Goal: Information Seeking & Learning: Learn about a topic

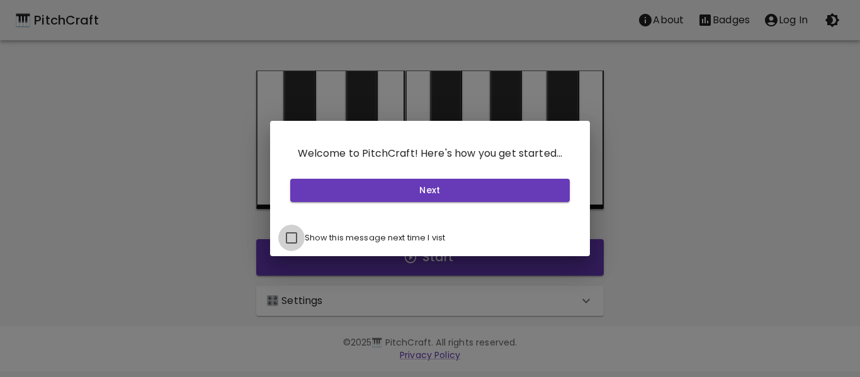
click at [286, 238] on input "Show this message next time I vist" at bounding box center [291, 238] width 26 height 26
checkbox input "true"
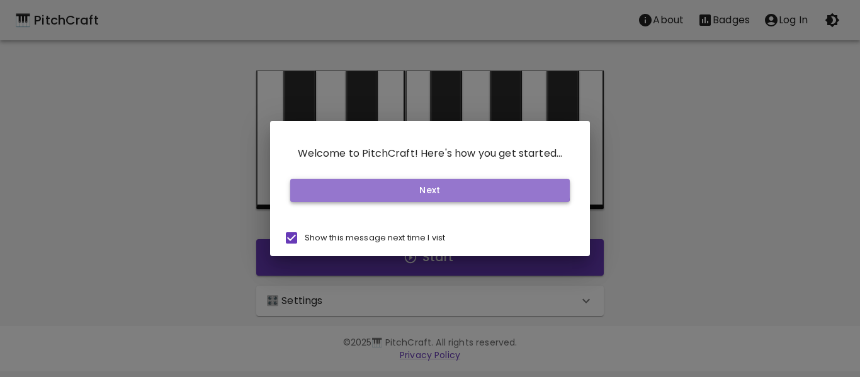
click at [357, 181] on button "Next" at bounding box center [430, 190] width 280 height 23
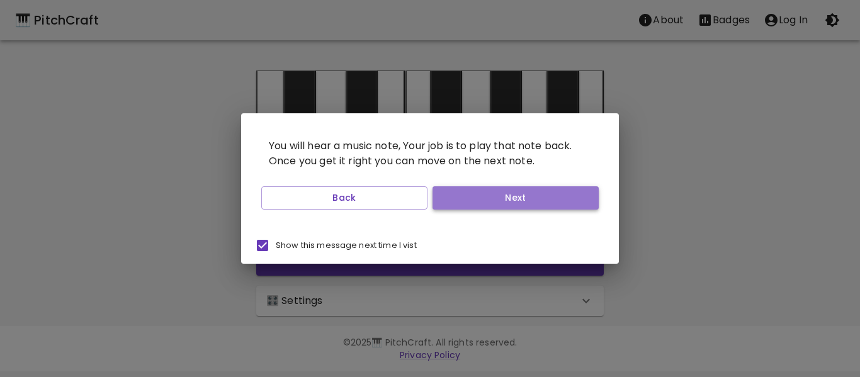
click at [496, 202] on button "Next" at bounding box center [516, 197] width 166 height 23
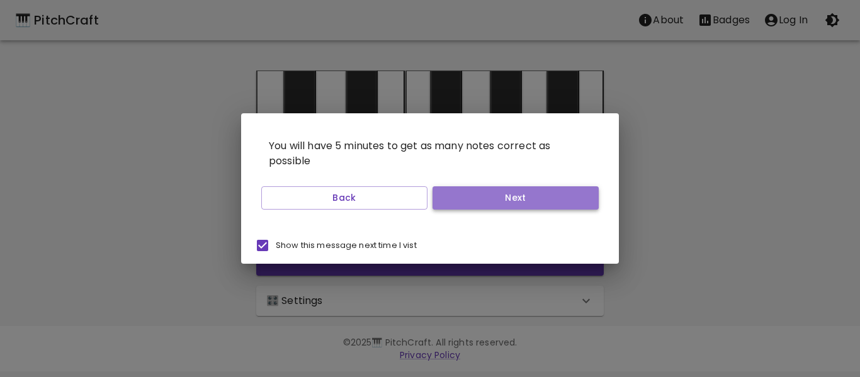
click at [476, 202] on button "Next" at bounding box center [516, 197] width 166 height 23
click at [459, 193] on button "Next" at bounding box center [516, 197] width 166 height 23
click at [486, 202] on button "Start Playing" at bounding box center [516, 197] width 166 height 23
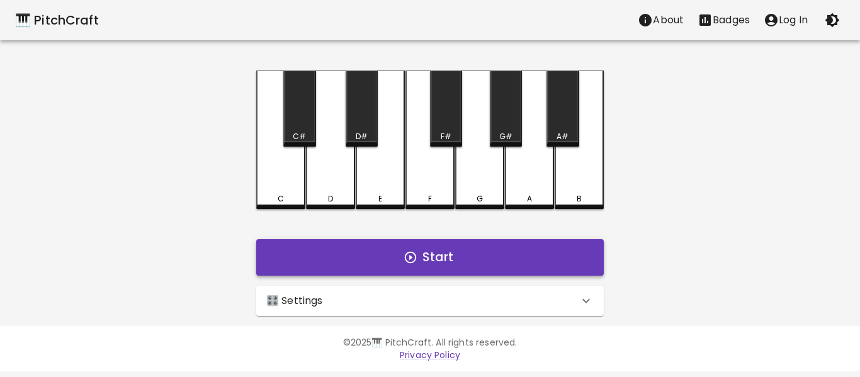
click at [390, 258] on button "Start" at bounding box center [430, 257] width 348 height 37
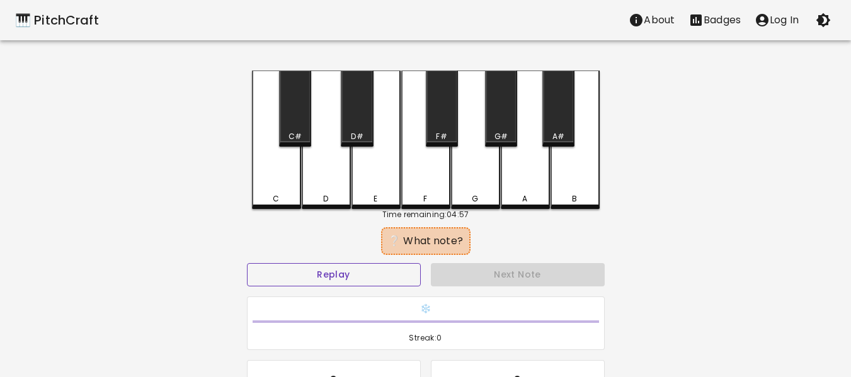
click at [370, 269] on button "Replay" at bounding box center [334, 274] width 174 height 23
click at [368, 274] on button "Replay" at bounding box center [334, 274] width 174 height 23
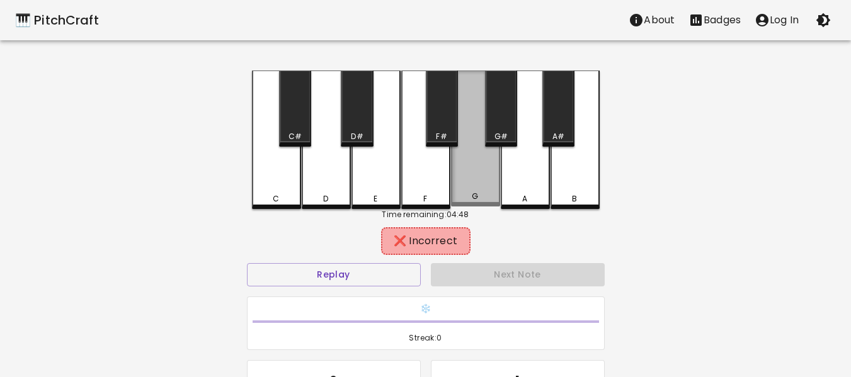
click at [469, 188] on div "G" at bounding box center [475, 139] width 49 height 136
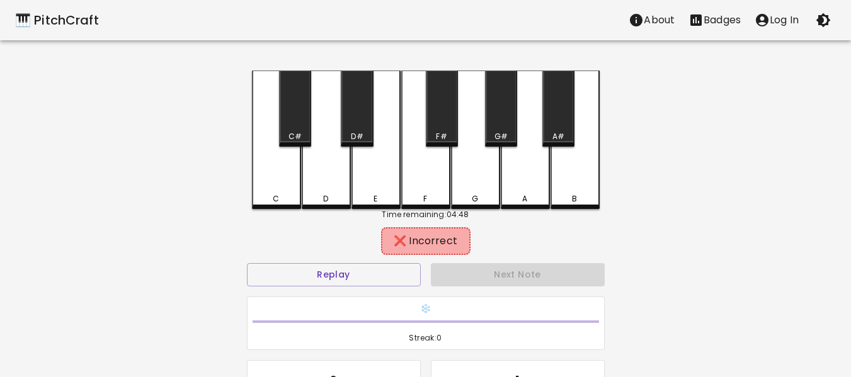
click at [428, 184] on div "F" at bounding box center [425, 140] width 49 height 139
click at [294, 270] on button "Replay" at bounding box center [334, 274] width 174 height 23
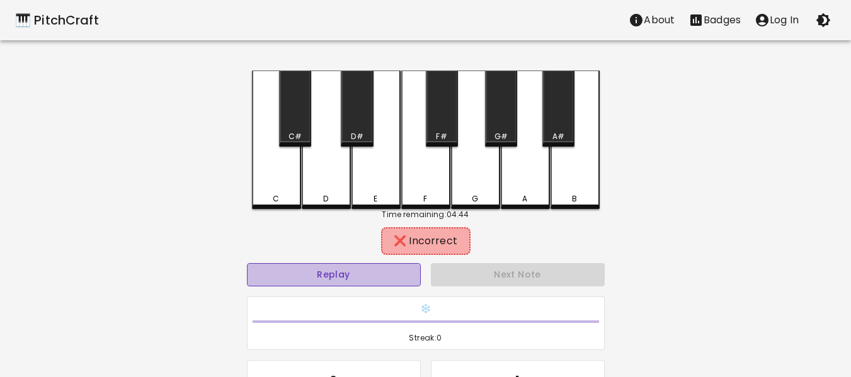
click at [294, 270] on button "Replay" at bounding box center [334, 274] width 174 height 23
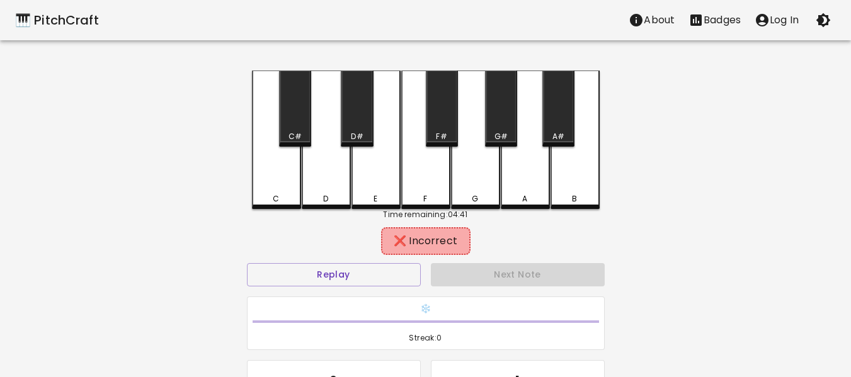
click at [508, 188] on div "A" at bounding box center [525, 140] width 49 height 139
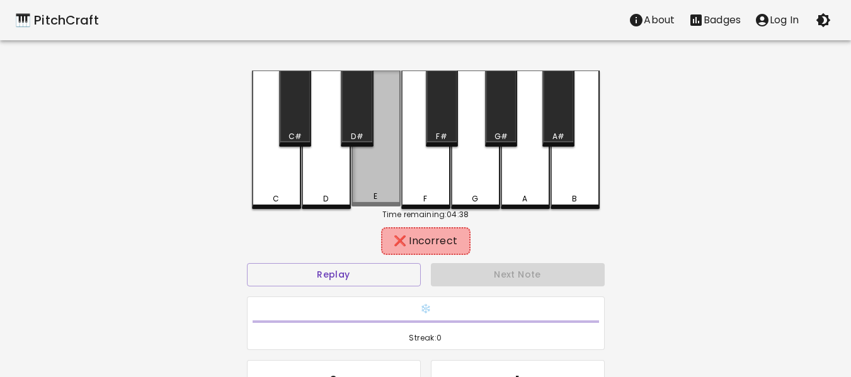
click at [385, 187] on div "E" at bounding box center [375, 139] width 49 height 136
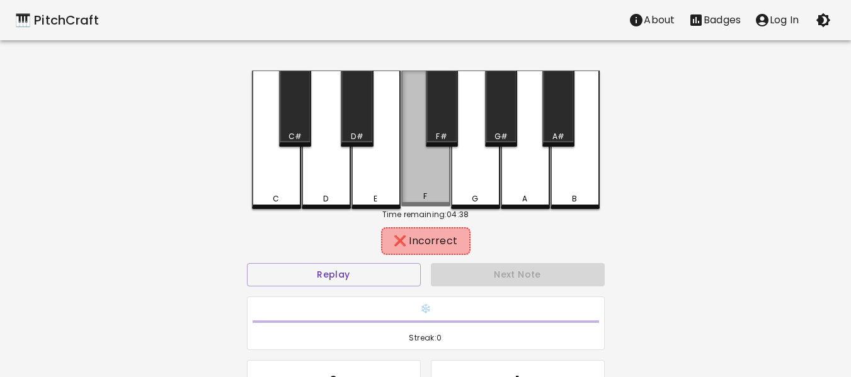
click at [401, 191] on div "F" at bounding box center [425, 139] width 49 height 136
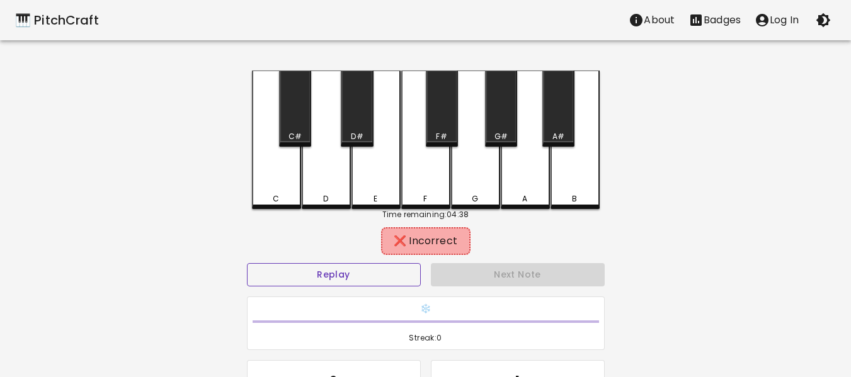
click at [382, 270] on button "Replay" at bounding box center [334, 274] width 174 height 23
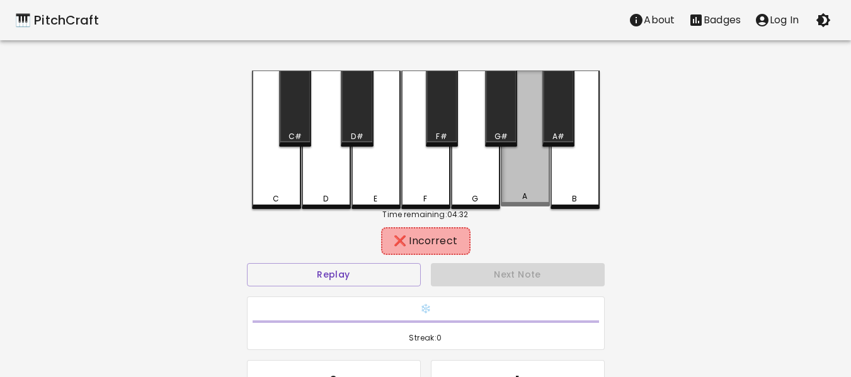
click at [520, 194] on div "A" at bounding box center [525, 196] width 47 height 11
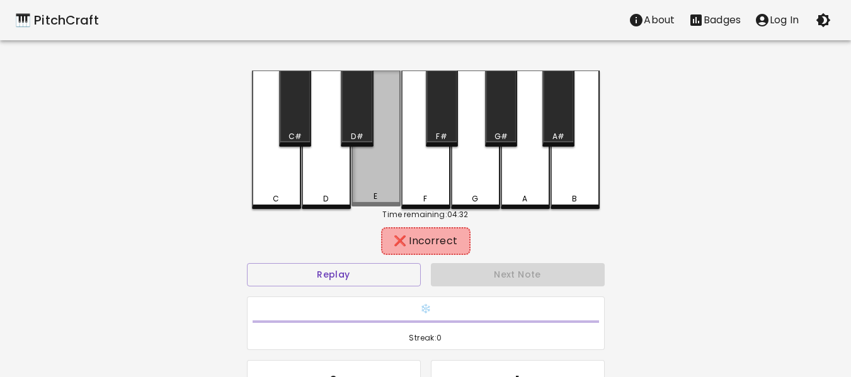
click at [385, 181] on div "E" at bounding box center [375, 139] width 49 height 136
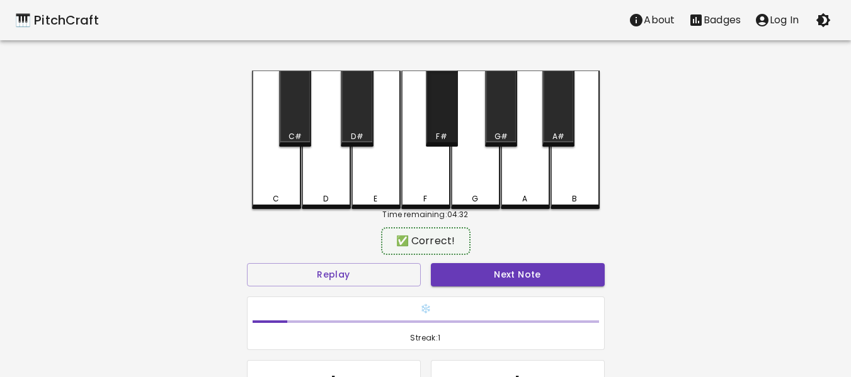
click at [440, 123] on div "F#" at bounding box center [442, 109] width 32 height 76
click at [498, 268] on button "Next Note" at bounding box center [518, 274] width 174 height 23
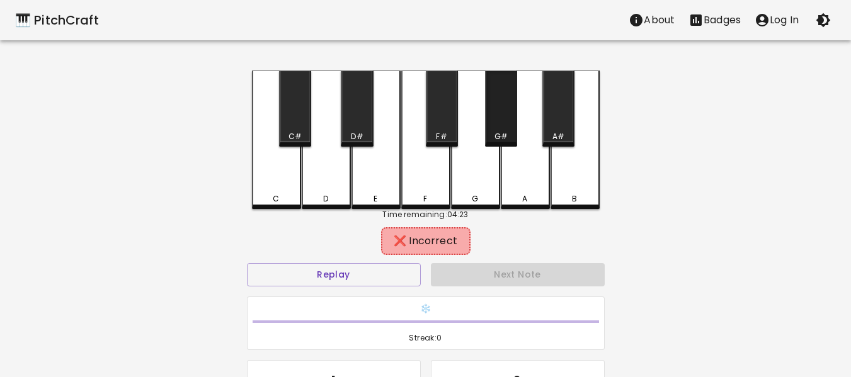
click at [503, 110] on div "G#" at bounding box center [501, 109] width 32 height 76
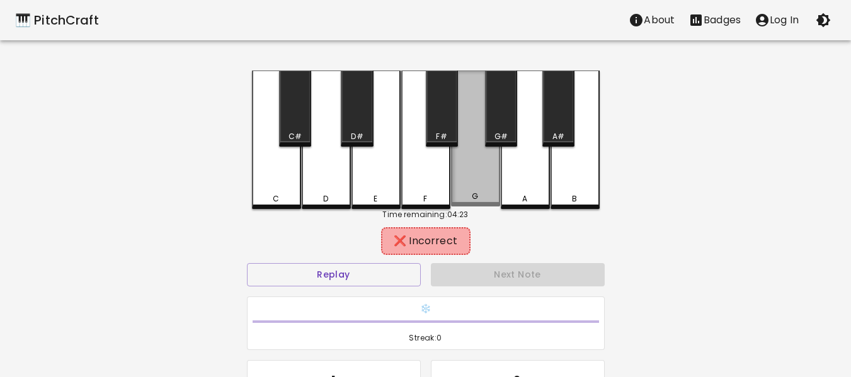
click at [471, 193] on div "G" at bounding box center [475, 139] width 49 height 136
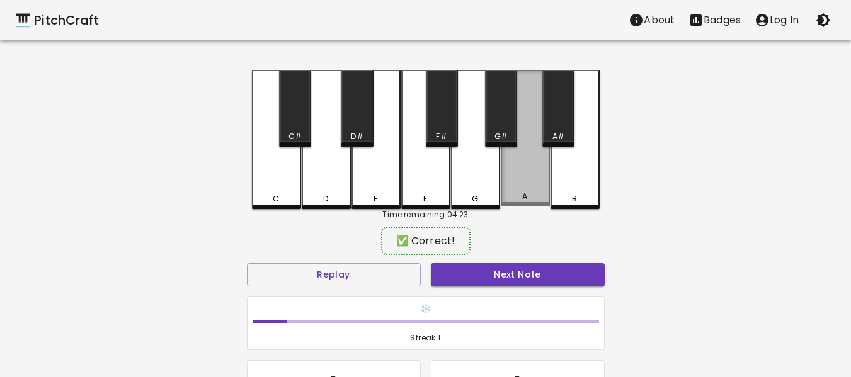
click at [544, 180] on div "A" at bounding box center [525, 139] width 49 height 136
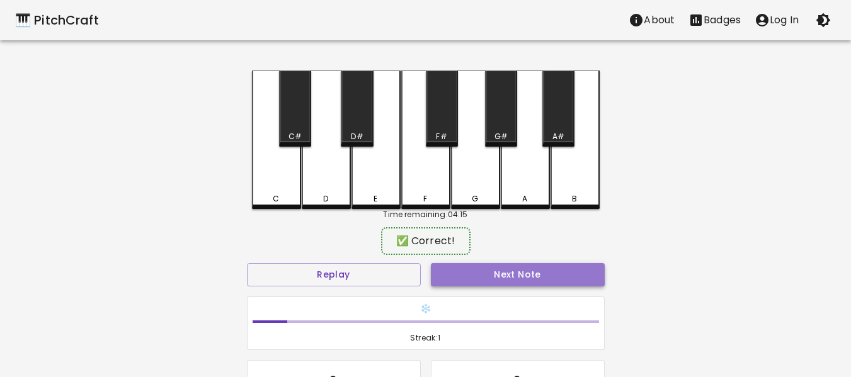
click at [492, 274] on button "Next Note" at bounding box center [518, 274] width 174 height 23
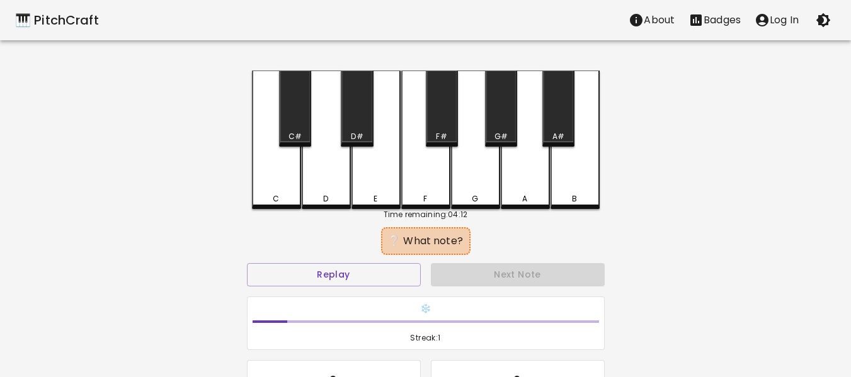
click at [480, 183] on div "G" at bounding box center [475, 140] width 49 height 139
click at [292, 275] on button "Replay" at bounding box center [334, 274] width 174 height 23
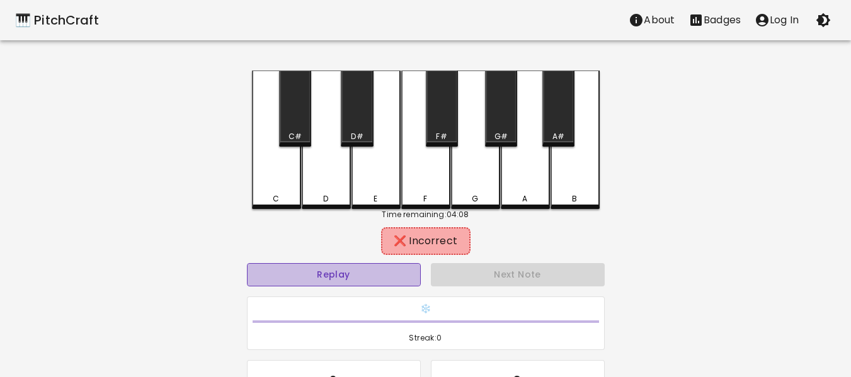
click at [278, 275] on button "Replay" at bounding box center [334, 274] width 174 height 23
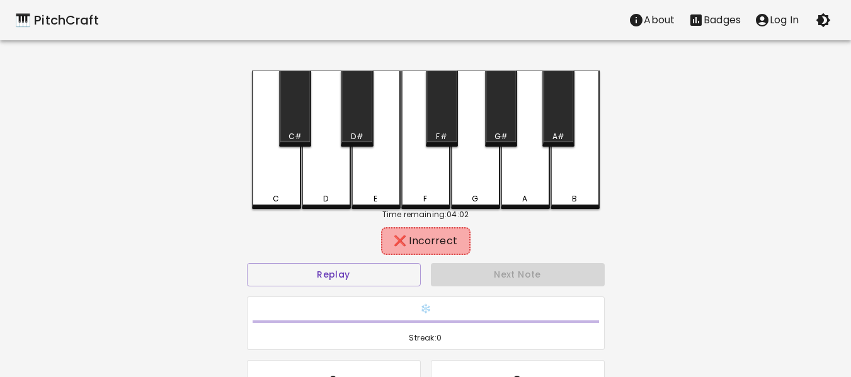
click at [496, 132] on div "G#" at bounding box center [500, 136] width 13 height 11
click at [498, 123] on div "G#" at bounding box center [501, 109] width 32 height 76
drag, startPoint x: 501, startPoint y: 110, endPoint x: 498, endPoint y: 93, distance: 17.4
click at [498, 93] on div "G#" at bounding box center [501, 109] width 32 height 76
click at [576, 117] on div "B" at bounding box center [575, 140] width 49 height 139
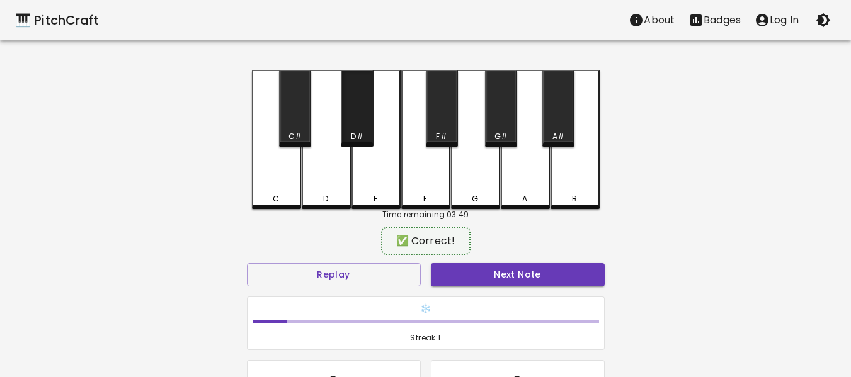
drag, startPoint x: 576, startPoint y: 117, endPoint x: 357, endPoint y: 134, distance: 220.5
click at [357, 134] on div "C C# D D# E F F# G G# A A# B" at bounding box center [426, 140] width 348 height 139
click at [506, 264] on button "Next Note" at bounding box center [518, 274] width 174 height 23
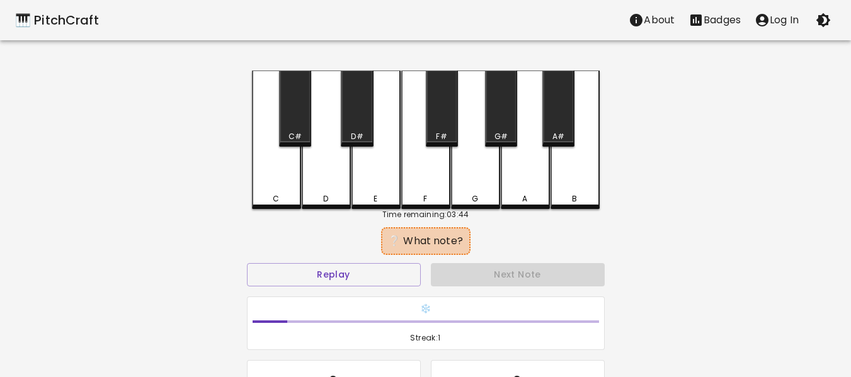
click at [476, 117] on div "G" at bounding box center [475, 140] width 49 height 139
click at [469, 203] on div "G" at bounding box center [475, 198] width 47 height 11
click at [456, 198] on div "G" at bounding box center [475, 198] width 47 height 11
click at [411, 193] on div "F" at bounding box center [426, 198] width 47 height 11
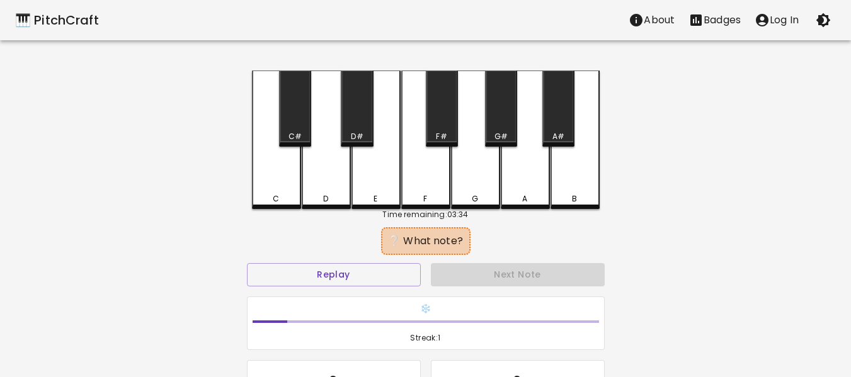
click at [492, 111] on div "G#" at bounding box center [501, 109] width 32 height 76
click at [360, 263] on button "Replay" at bounding box center [334, 274] width 174 height 23
click at [471, 166] on div "G" at bounding box center [475, 140] width 49 height 139
click at [530, 176] on div "A" at bounding box center [525, 140] width 49 height 139
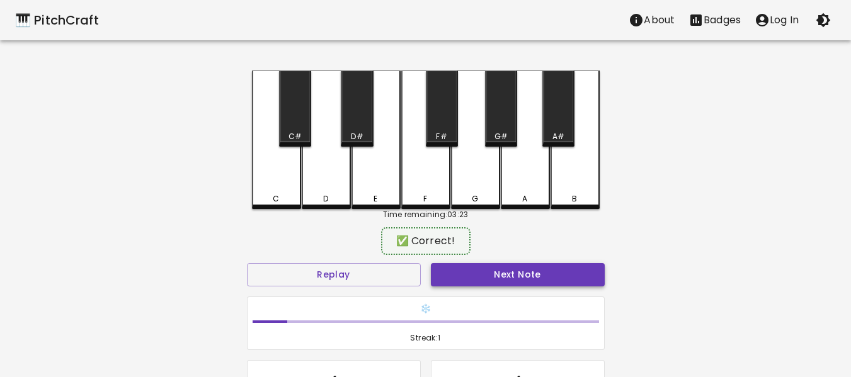
click at [554, 275] on button "Next Note" at bounding box center [518, 274] width 174 height 23
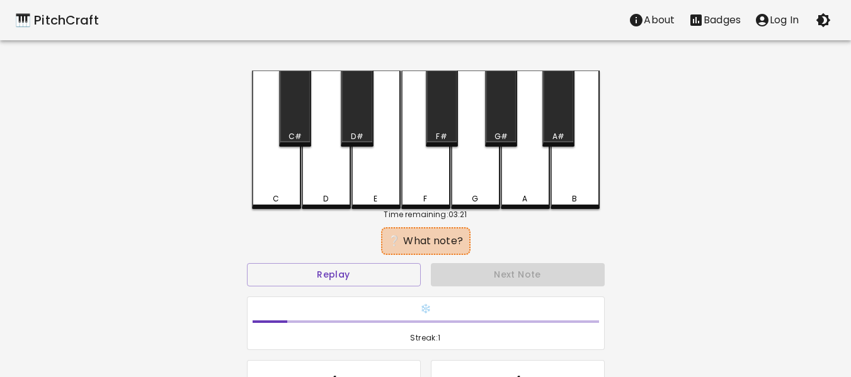
click at [474, 174] on div "G" at bounding box center [475, 140] width 49 height 139
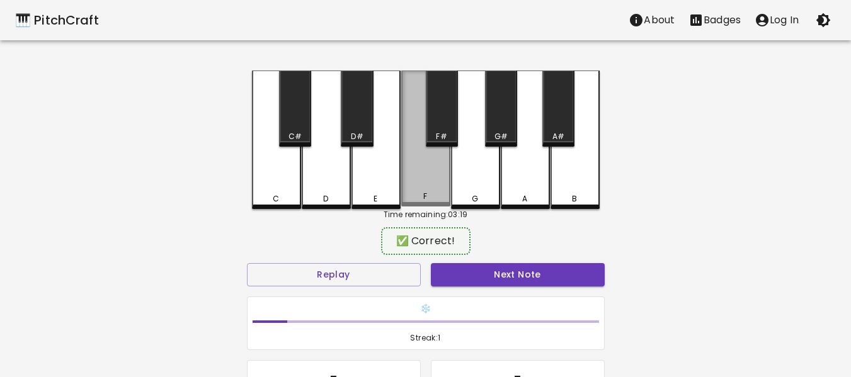
click at [421, 182] on div "F" at bounding box center [425, 139] width 49 height 136
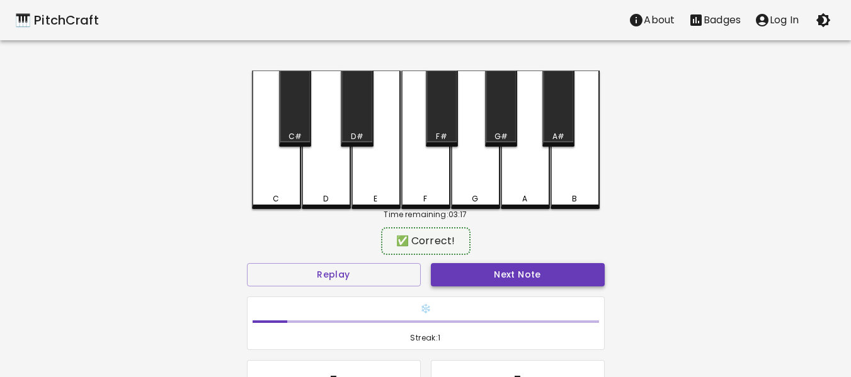
click at [540, 272] on button "Next Note" at bounding box center [518, 274] width 174 height 23
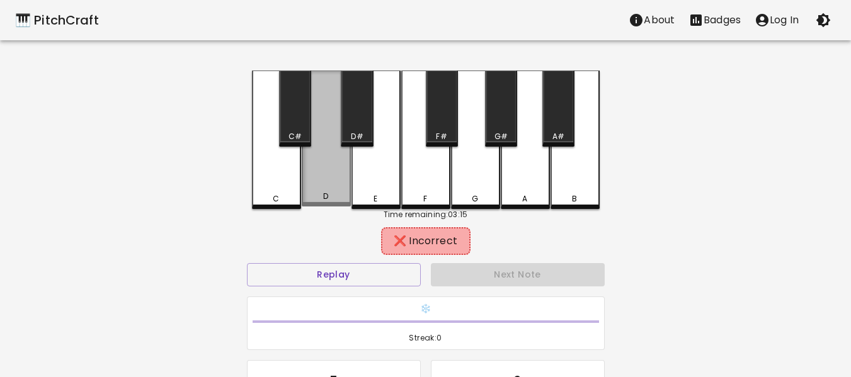
click at [337, 177] on div "D" at bounding box center [326, 139] width 49 height 136
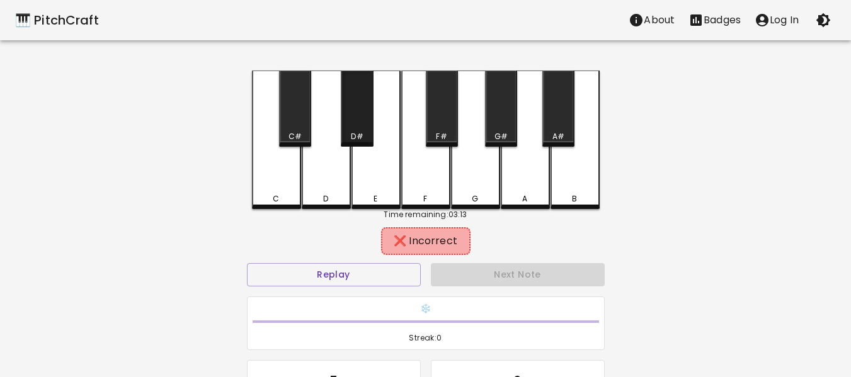
click at [362, 116] on div "D#" at bounding box center [357, 109] width 32 height 76
click at [374, 181] on div "E" at bounding box center [375, 140] width 49 height 139
click at [292, 176] on div "C" at bounding box center [276, 140] width 49 height 139
click at [297, 124] on div "C#" at bounding box center [295, 109] width 32 height 76
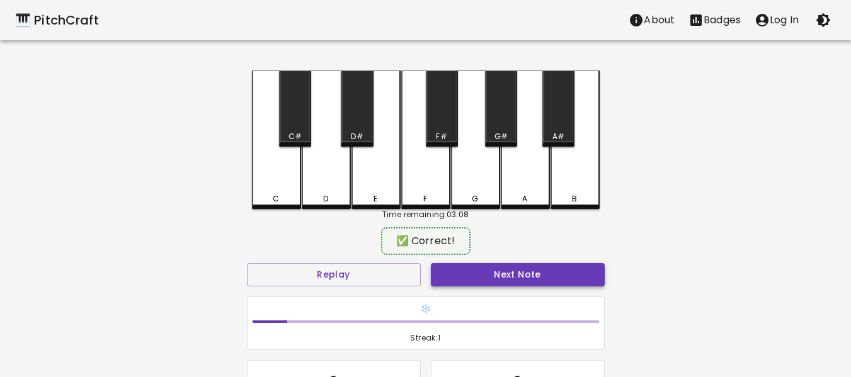
click at [522, 276] on button "Next Note" at bounding box center [518, 274] width 174 height 23
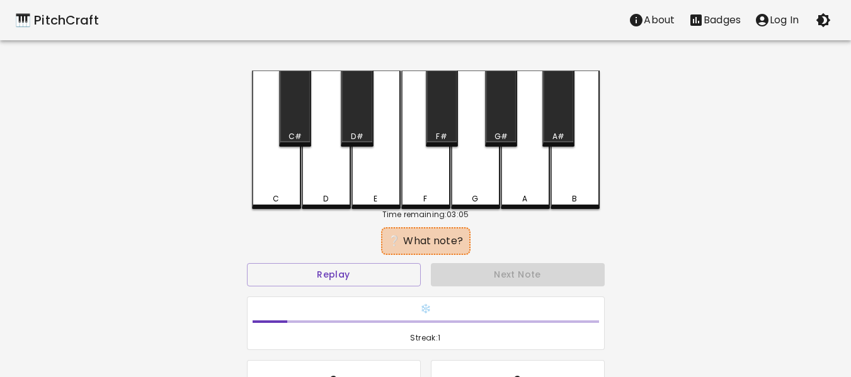
click at [462, 134] on div "G" at bounding box center [475, 140] width 49 height 139
click at [445, 123] on div "F#" at bounding box center [442, 109] width 32 height 76
click at [385, 166] on div "E" at bounding box center [375, 140] width 49 height 139
click at [376, 168] on div "E" at bounding box center [375, 140] width 49 height 139
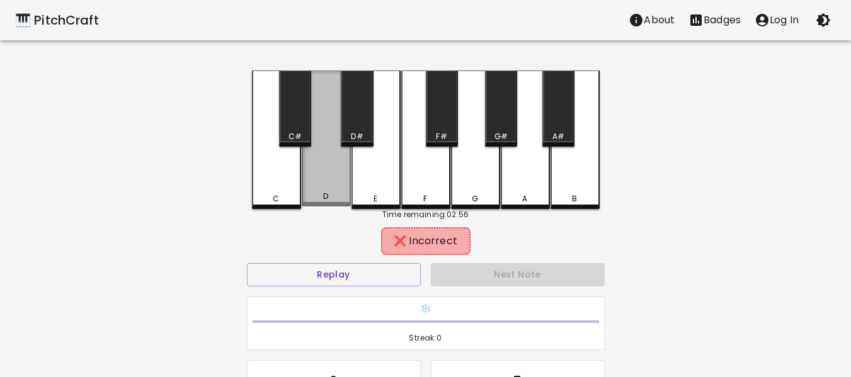
click at [335, 180] on div "D" at bounding box center [326, 139] width 49 height 136
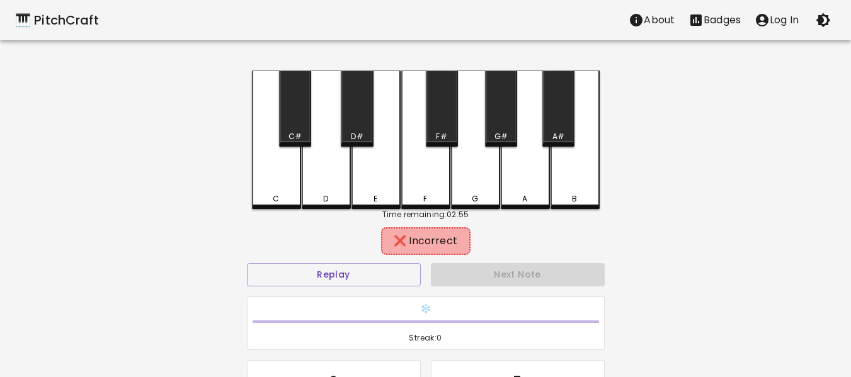
click at [420, 166] on div "F" at bounding box center [425, 140] width 49 height 139
click at [477, 180] on div "G" at bounding box center [475, 140] width 49 height 139
click at [445, 122] on div "F#" at bounding box center [442, 109] width 32 height 76
click at [368, 118] on div "D#" at bounding box center [357, 109] width 32 height 76
click at [288, 117] on div "C#" at bounding box center [295, 109] width 32 height 76
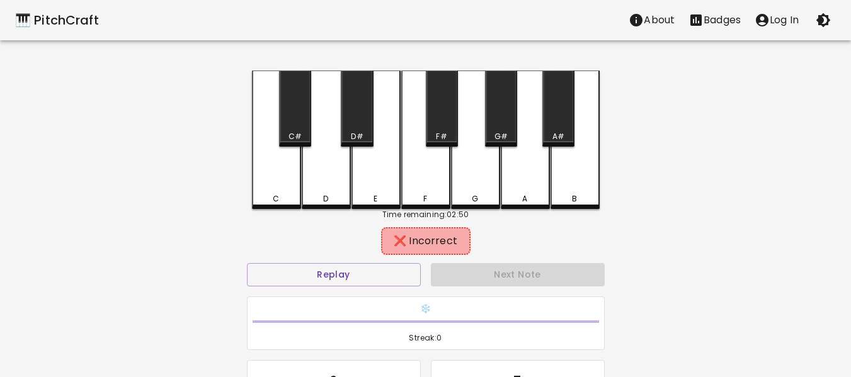
click at [299, 127] on div "C#" at bounding box center [295, 109] width 32 height 76
click at [367, 273] on button "Replay" at bounding box center [334, 274] width 174 height 23
click at [525, 164] on div "A" at bounding box center [525, 140] width 49 height 139
click at [564, 107] on div "A#" at bounding box center [558, 109] width 32 height 76
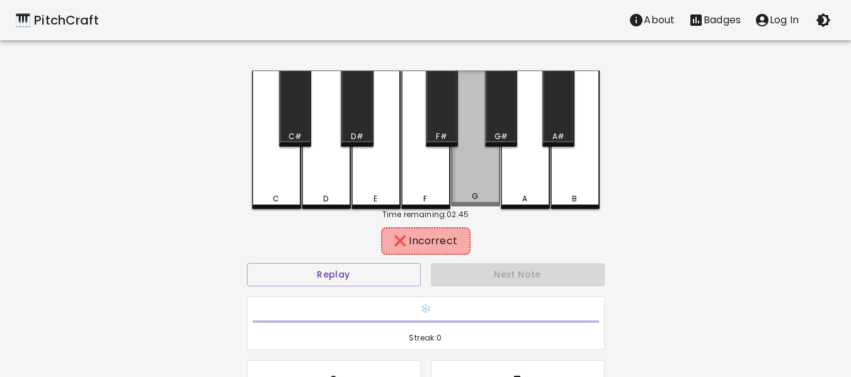
click at [486, 149] on div "G" at bounding box center [475, 139] width 49 height 136
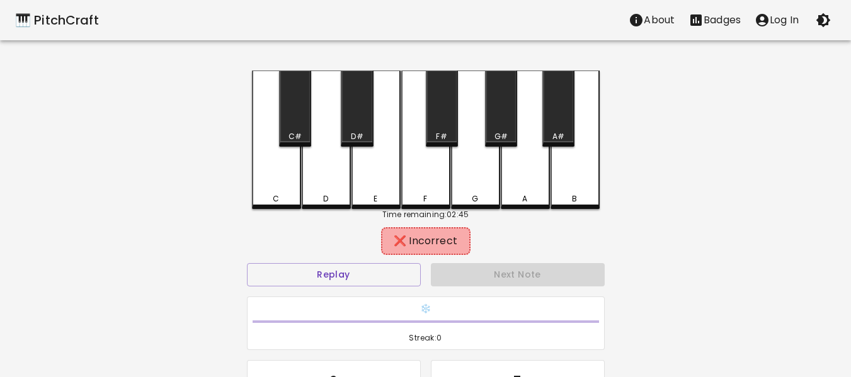
click at [433, 186] on div "F" at bounding box center [425, 140] width 49 height 139
click at [443, 133] on div "F#" at bounding box center [441, 136] width 11 height 11
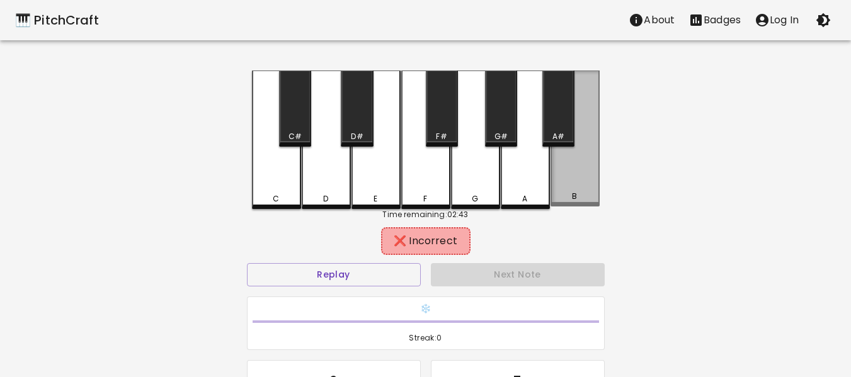
click at [581, 157] on div "B" at bounding box center [575, 139] width 49 height 136
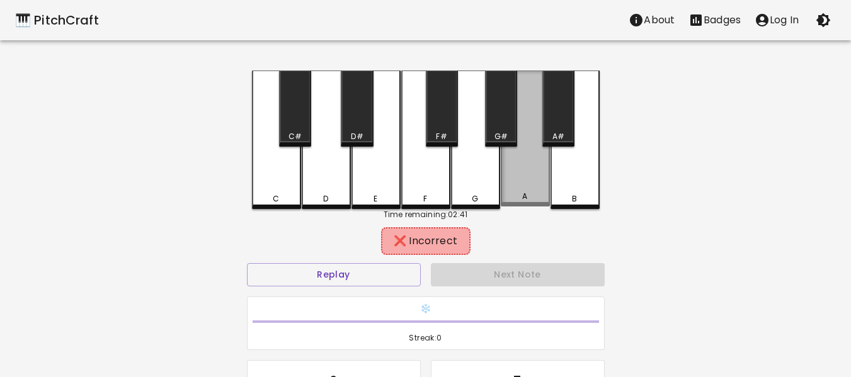
click at [525, 185] on div "A" at bounding box center [525, 139] width 49 height 136
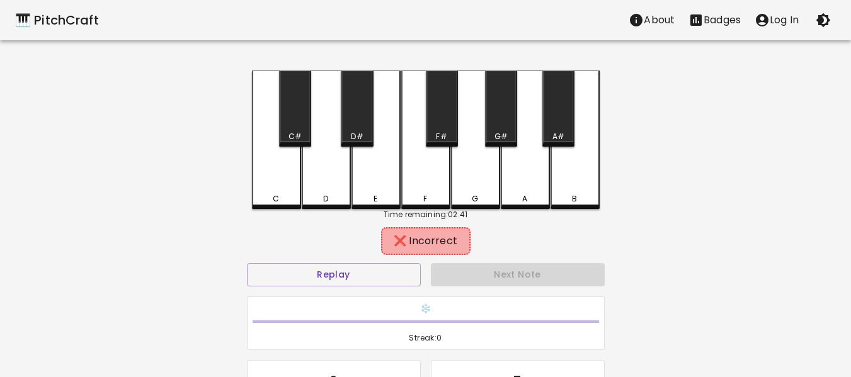
click at [494, 171] on div "G" at bounding box center [475, 140] width 49 height 139
click at [567, 180] on div "B" at bounding box center [575, 140] width 49 height 139
click at [526, 186] on div "A" at bounding box center [525, 140] width 49 height 139
click at [482, 184] on div "G" at bounding box center [475, 140] width 49 height 139
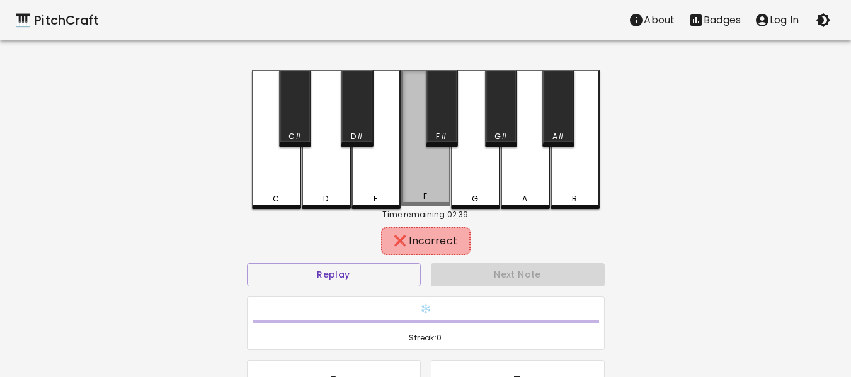
click at [435, 183] on div "F" at bounding box center [425, 139] width 49 height 136
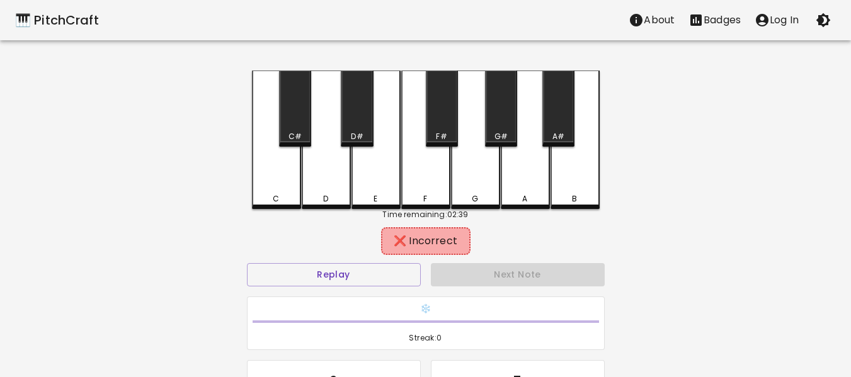
click at [396, 187] on div "E" at bounding box center [375, 140] width 49 height 139
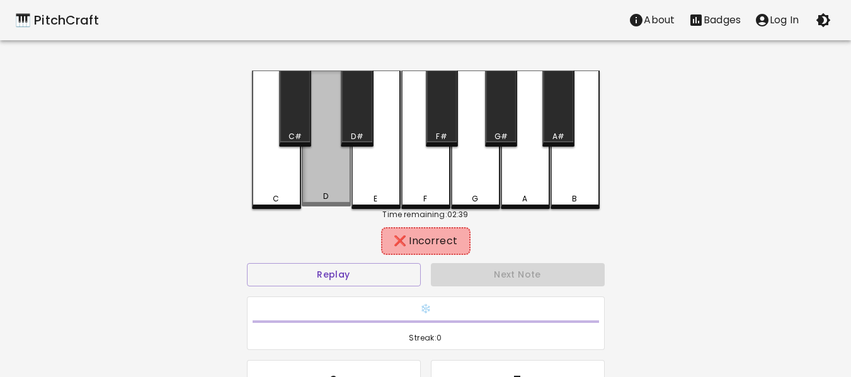
click at [328, 188] on div "D" at bounding box center [326, 139] width 49 height 136
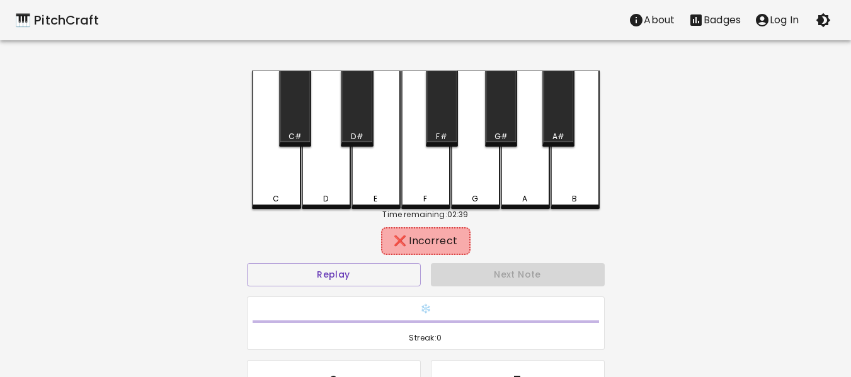
click at [277, 185] on div "C" at bounding box center [276, 140] width 49 height 139
click at [311, 119] on div "C#" at bounding box center [295, 109] width 32 height 76
click at [360, 122] on div "D#" at bounding box center [357, 109] width 32 height 76
click at [431, 116] on div "F#" at bounding box center [442, 109] width 32 height 76
click at [522, 107] on div "A" at bounding box center [525, 140] width 49 height 139
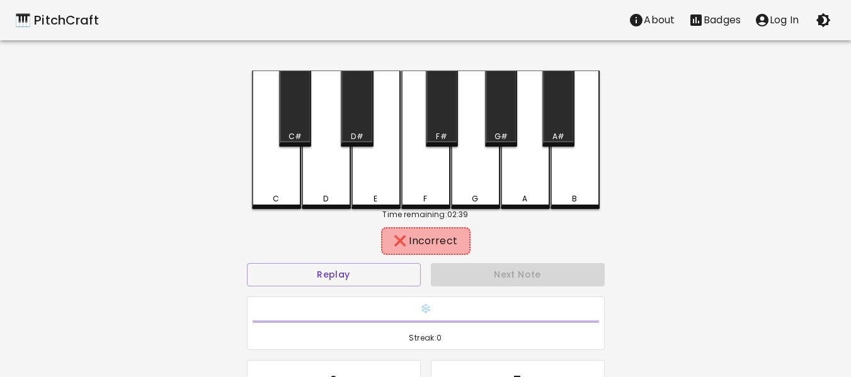
click at [496, 115] on div "G#" at bounding box center [501, 109] width 32 height 76
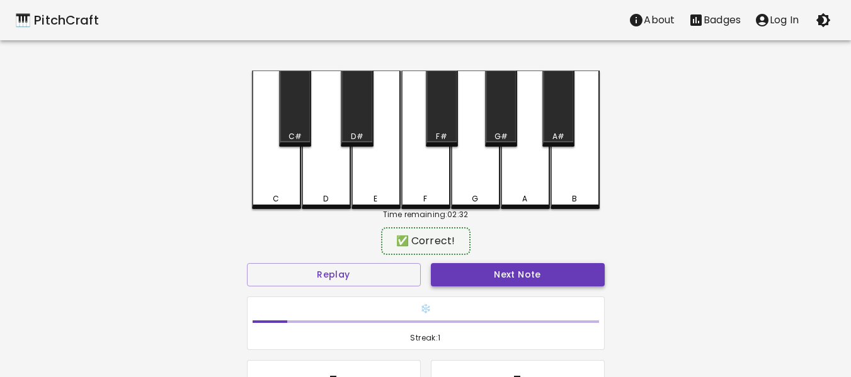
click at [559, 277] on button "Next Note" at bounding box center [518, 274] width 174 height 23
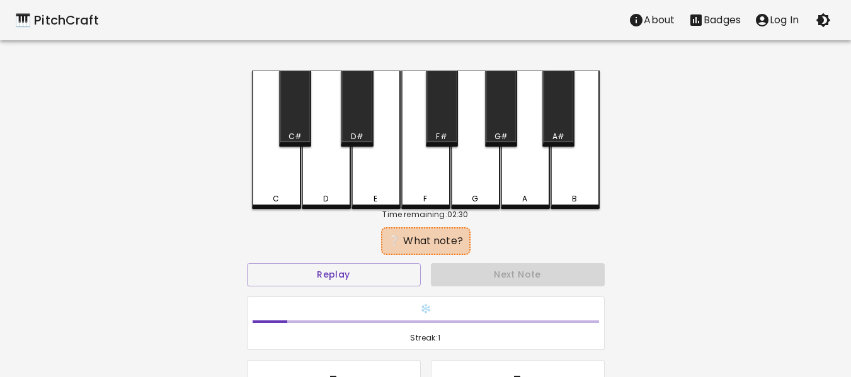
click at [566, 129] on div "A#" at bounding box center [558, 109] width 32 height 76
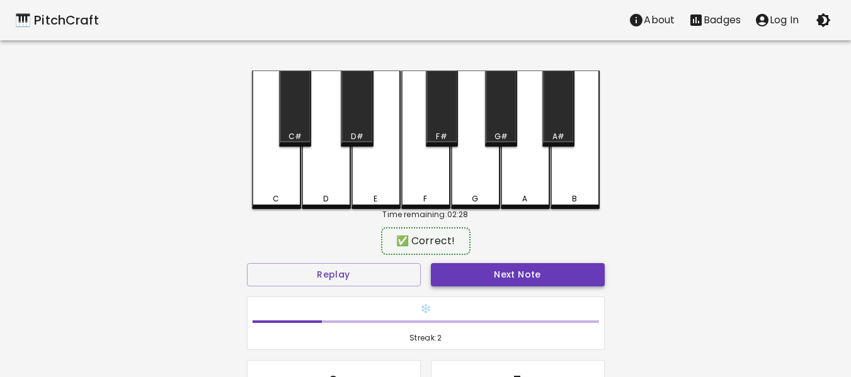
click at [542, 274] on button "Next Note" at bounding box center [518, 274] width 174 height 23
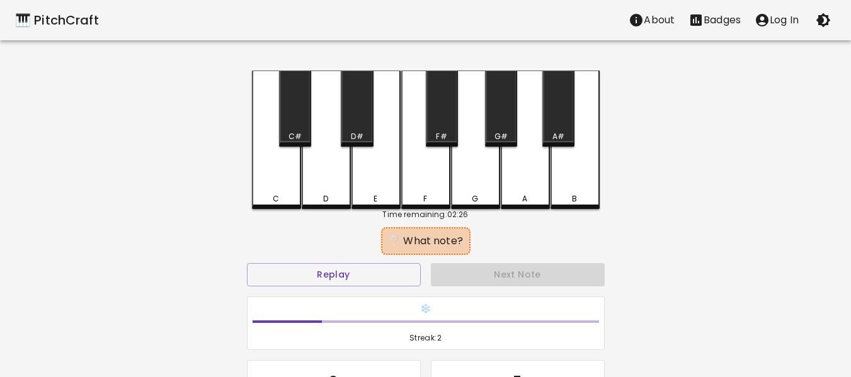
click at [392, 154] on div "E" at bounding box center [375, 140] width 49 height 139
click at [363, 133] on div "D#" at bounding box center [357, 136] width 30 height 11
click at [287, 273] on button "Replay" at bounding box center [334, 274] width 174 height 23
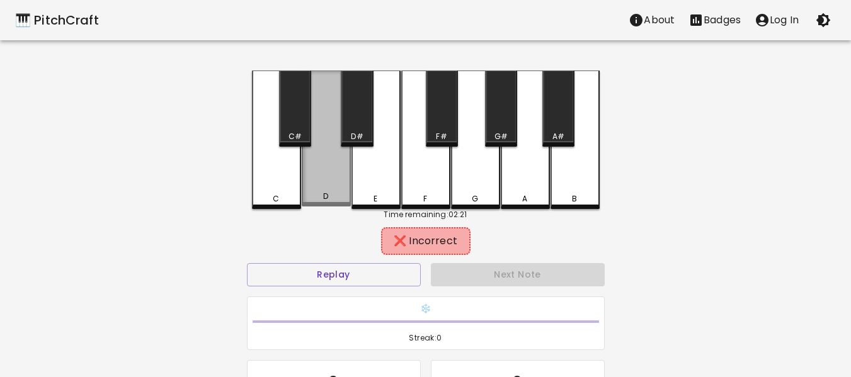
click at [350, 176] on div "D" at bounding box center [326, 139] width 49 height 136
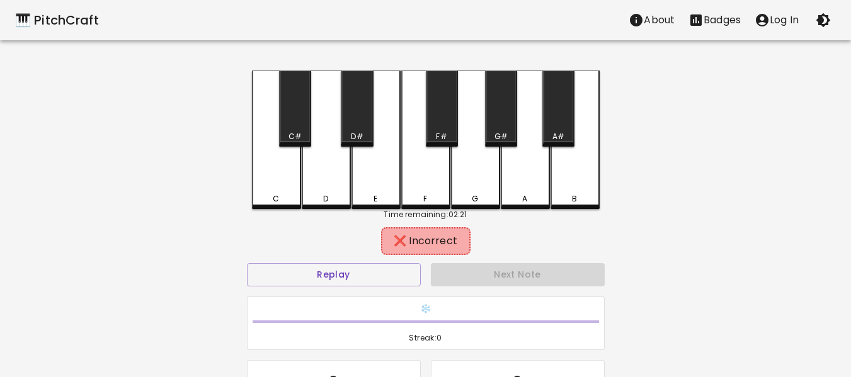
click at [427, 183] on div "F" at bounding box center [425, 140] width 49 height 139
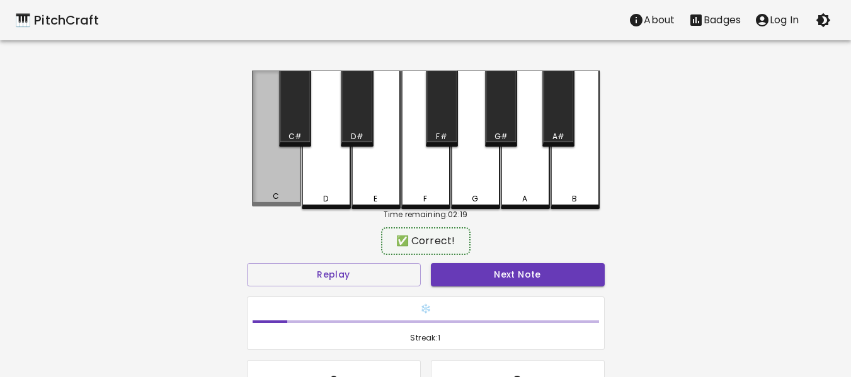
click at [292, 173] on div "C" at bounding box center [276, 139] width 49 height 136
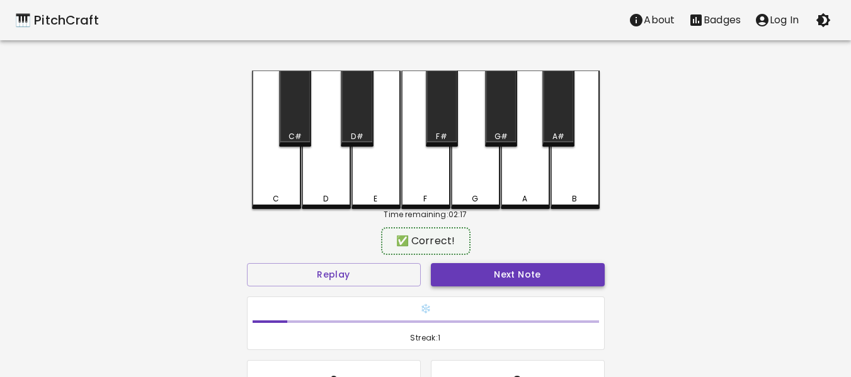
click at [547, 270] on button "Next Note" at bounding box center [518, 274] width 174 height 23
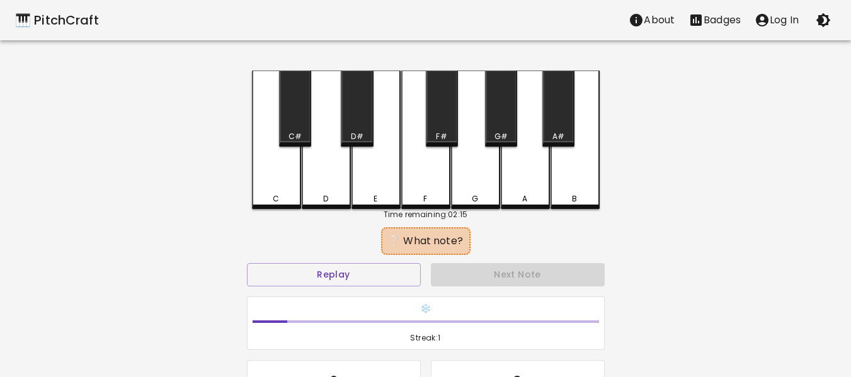
click at [539, 175] on div "A" at bounding box center [525, 140] width 49 height 139
click at [582, 175] on div "B" at bounding box center [575, 140] width 49 height 139
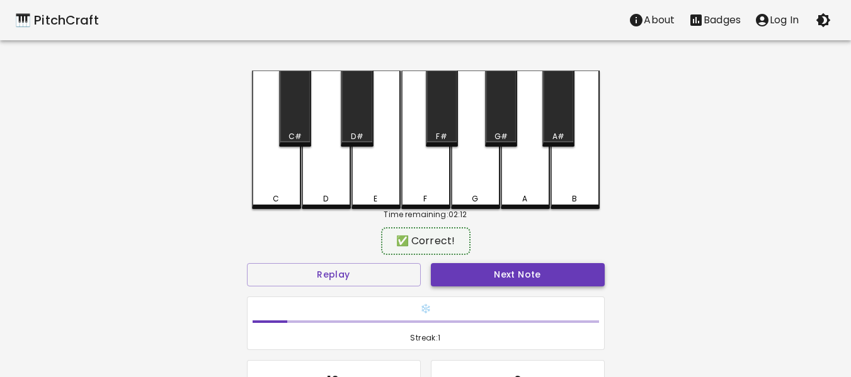
click at [550, 283] on button "Next Note" at bounding box center [518, 274] width 174 height 23
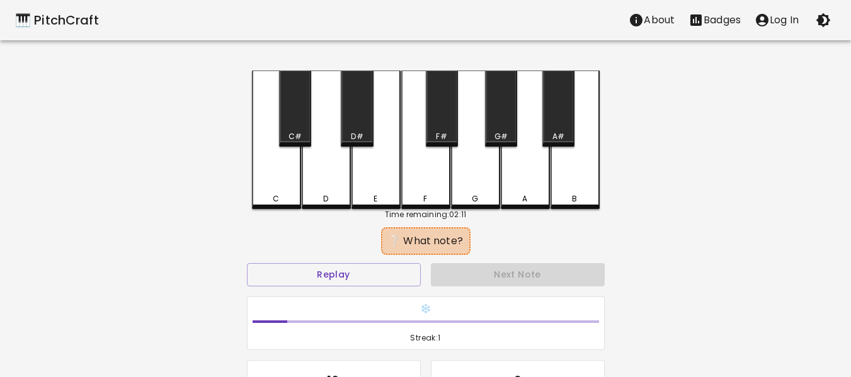
click at [337, 181] on div "D" at bounding box center [326, 140] width 49 height 139
click at [323, 275] on button "Replay" at bounding box center [334, 274] width 174 height 23
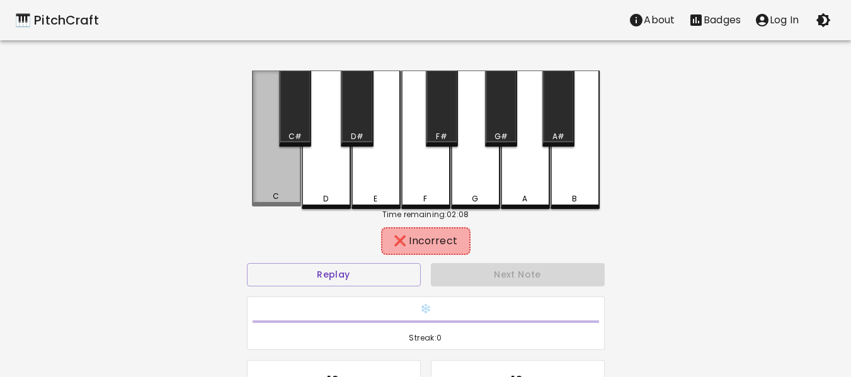
click at [274, 169] on div "C" at bounding box center [276, 139] width 49 height 136
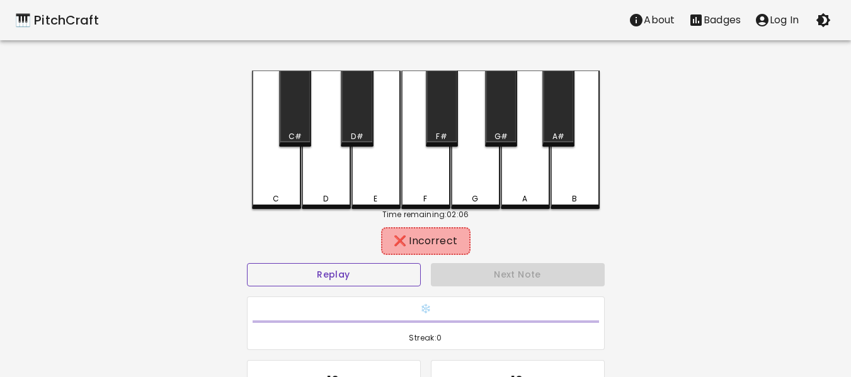
click at [377, 273] on button "Replay" at bounding box center [334, 274] width 174 height 23
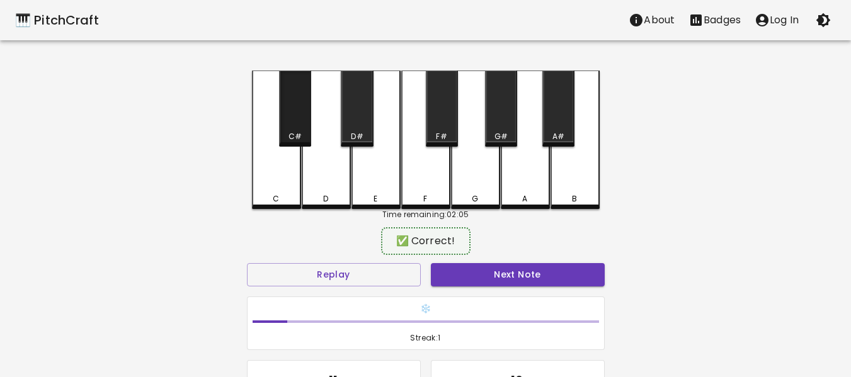
click at [297, 125] on div "C#" at bounding box center [295, 109] width 32 height 76
click at [537, 282] on button "Next Note" at bounding box center [518, 274] width 174 height 23
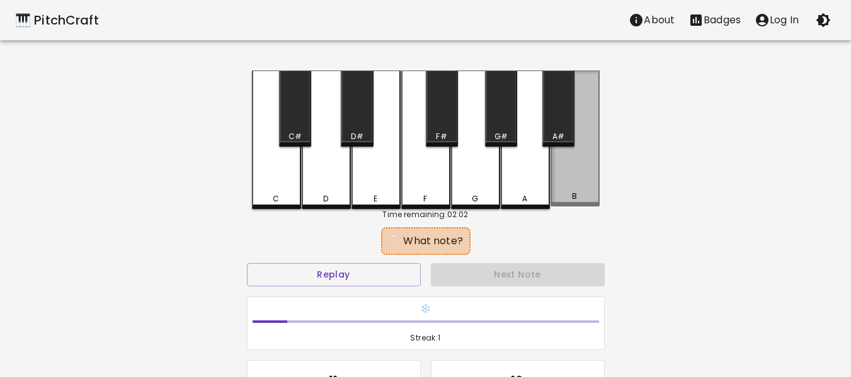
click at [574, 159] on div "B" at bounding box center [575, 139] width 49 height 136
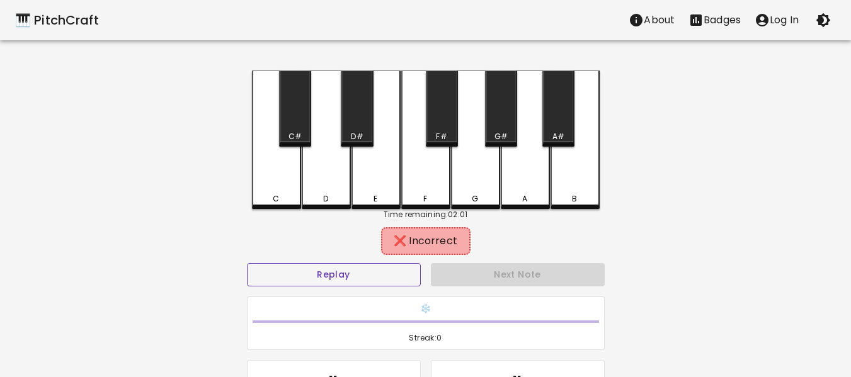
click at [388, 274] on button "Replay" at bounding box center [334, 274] width 174 height 23
click at [532, 176] on div "A" at bounding box center [525, 140] width 49 height 139
click at [380, 274] on button "Replay" at bounding box center [334, 274] width 174 height 23
click at [558, 122] on div "A#" at bounding box center [558, 109] width 32 height 76
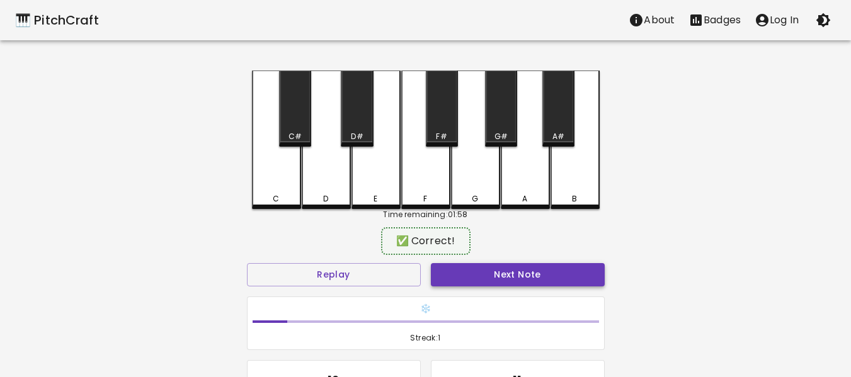
click at [557, 275] on button "Next Note" at bounding box center [518, 274] width 174 height 23
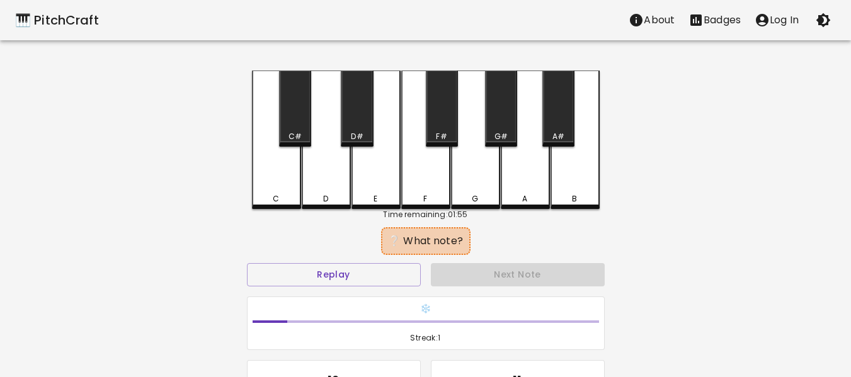
click at [348, 277] on button "Replay" at bounding box center [334, 274] width 174 height 23
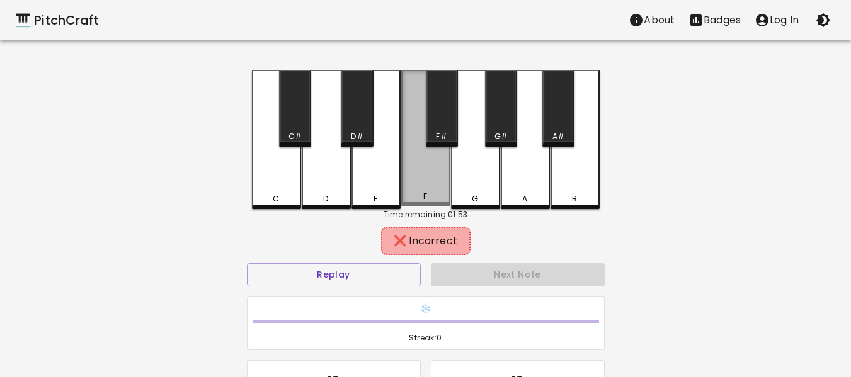
click at [425, 175] on div "F" at bounding box center [425, 139] width 49 height 136
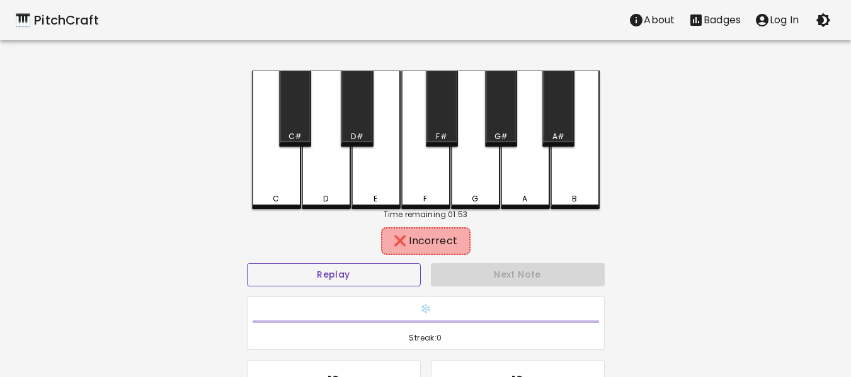
click at [359, 281] on button "Replay" at bounding box center [334, 274] width 174 height 23
click at [514, 178] on div "A" at bounding box center [525, 140] width 49 height 139
click at [394, 274] on button "Replay" at bounding box center [334, 274] width 174 height 23
click at [506, 116] on div "G#" at bounding box center [501, 109] width 32 height 76
click at [387, 277] on button "Replay" at bounding box center [334, 274] width 174 height 23
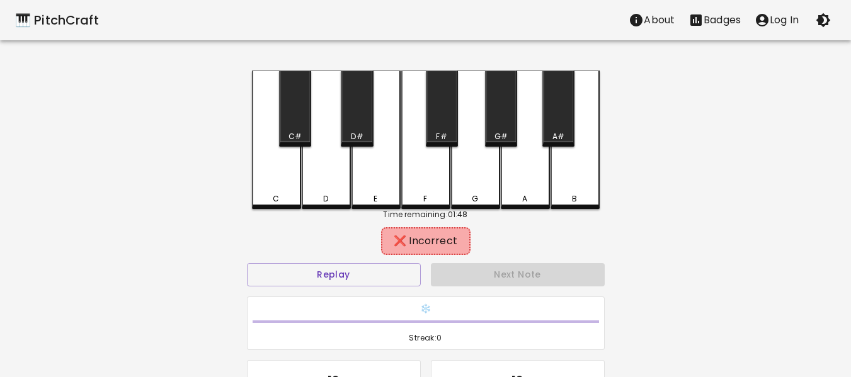
click at [478, 175] on div "G" at bounding box center [475, 140] width 49 height 139
click at [379, 270] on button "Replay" at bounding box center [334, 274] width 174 height 23
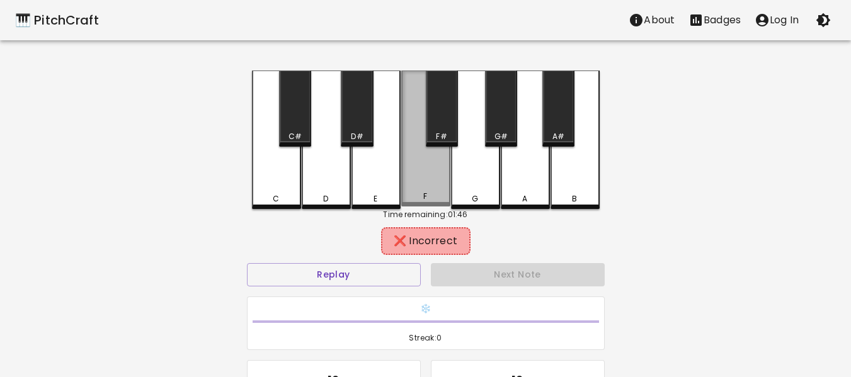
click at [424, 190] on div "F" at bounding box center [425, 139] width 49 height 136
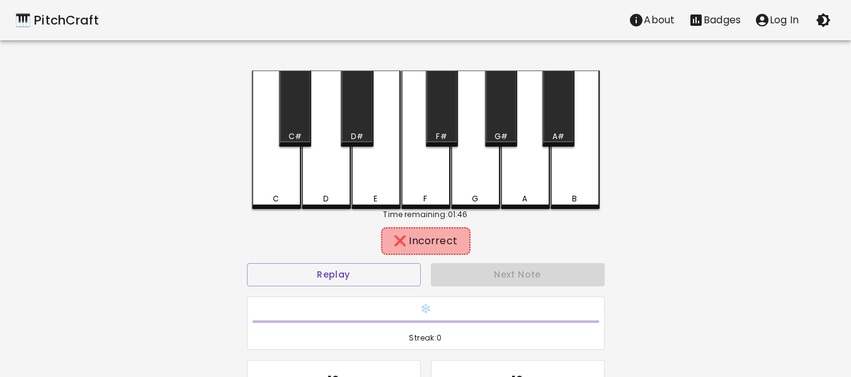
click at [447, 122] on div "F#" at bounding box center [442, 109] width 32 height 76
click at [367, 278] on button "Replay" at bounding box center [334, 274] width 174 height 23
click at [448, 120] on div "F#" at bounding box center [442, 109] width 32 height 76
click at [369, 277] on button "Replay" at bounding box center [334, 274] width 174 height 23
click at [390, 185] on div "E" at bounding box center [375, 140] width 49 height 139
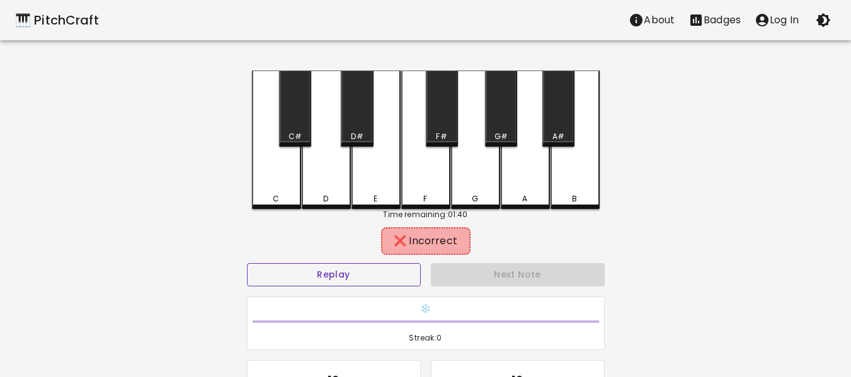
click at [357, 280] on button "Replay" at bounding box center [334, 274] width 174 height 23
click at [365, 134] on div "D#" at bounding box center [357, 136] width 30 height 11
click at [407, 282] on button "Replay" at bounding box center [334, 274] width 174 height 23
click at [533, 187] on div "A" at bounding box center [525, 140] width 49 height 139
click at [408, 266] on button "Replay" at bounding box center [334, 274] width 174 height 23
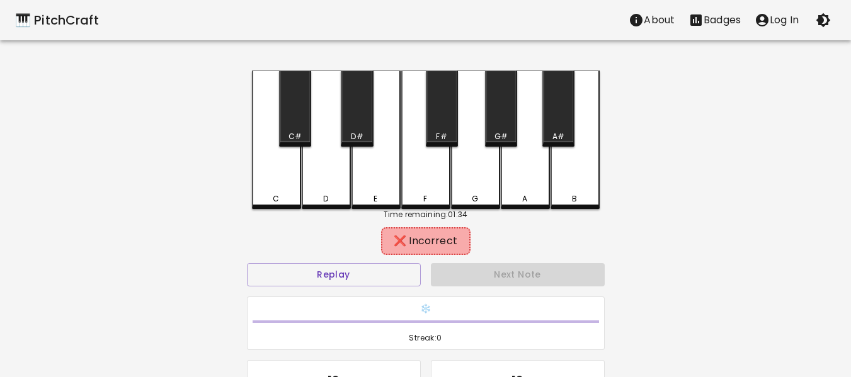
click at [574, 195] on div "B" at bounding box center [574, 198] width 5 height 11
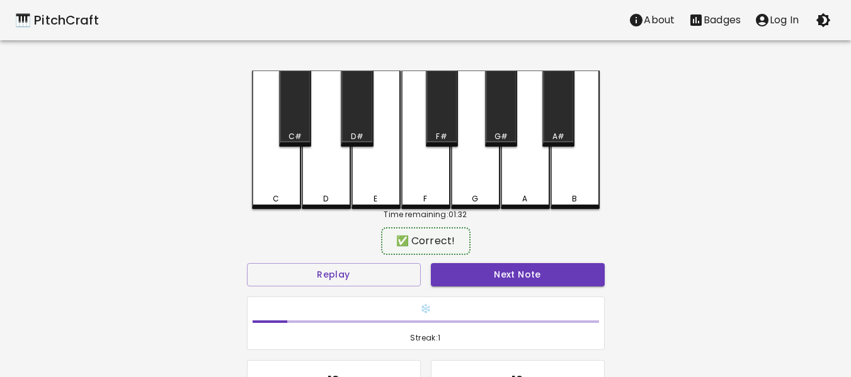
click at [545, 270] on button "Next Note" at bounding box center [518, 274] width 174 height 23
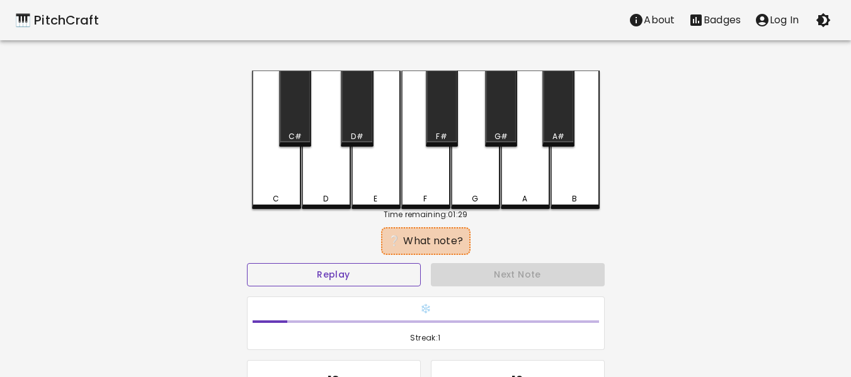
click at [365, 283] on button "Replay" at bounding box center [334, 274] width 174 height 23
click at [333, 187] on div "D" at bounding box center [326, 140] width 49 height 139
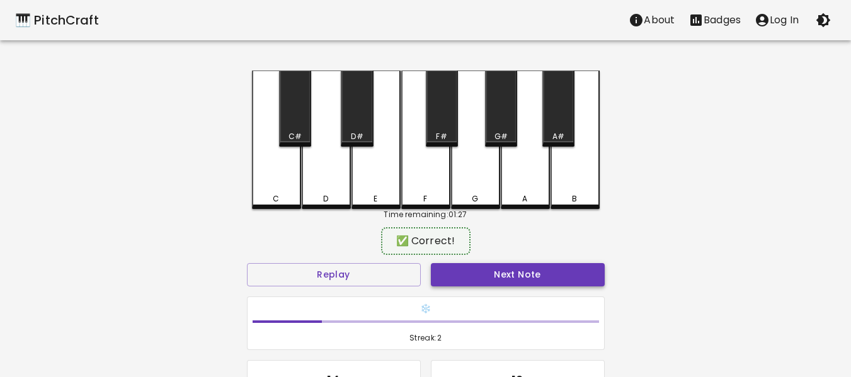
click at [537, 280] on button "Next Note" at bounding box center [518, 274] width 174 height 23
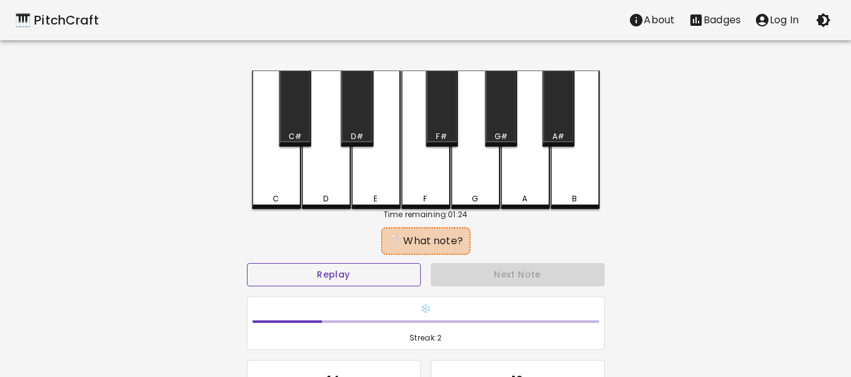
click at [364, 277] on button "Replay" at bounding box center [334, 274] width 174 height 23
click at [531, 178] on div "A" at bounding box center [525, 140] width 49 height 139
click at [374, 278] on button "Replay" at bounding box center [334, 274] width 174 height 23
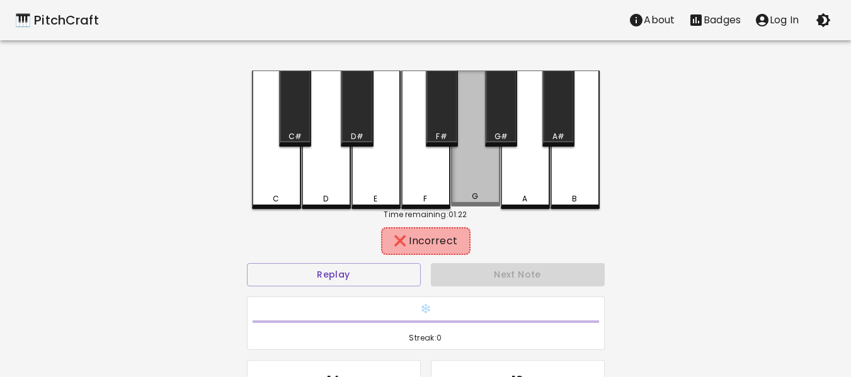
click at [491, 190] on div "G" at bounding box center [475, 139] width 49 height 136
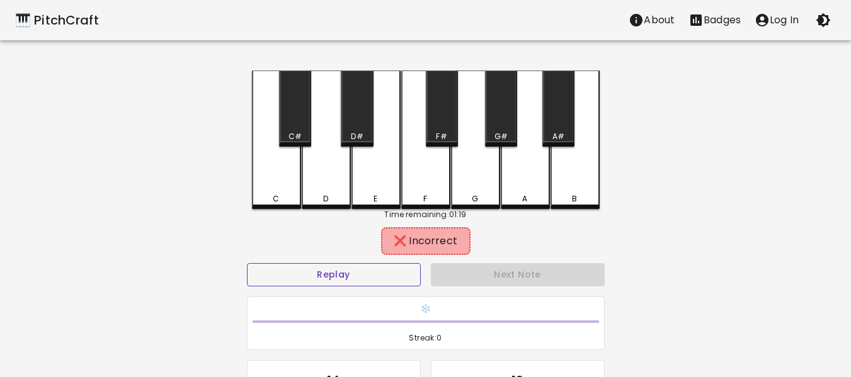
click at [388, 282] on button "Replay" at bounding box center [334, 274] width 174 height 23
click at [505, 127] on div "G#" at bounding box center [501, 109] width 32 height 76
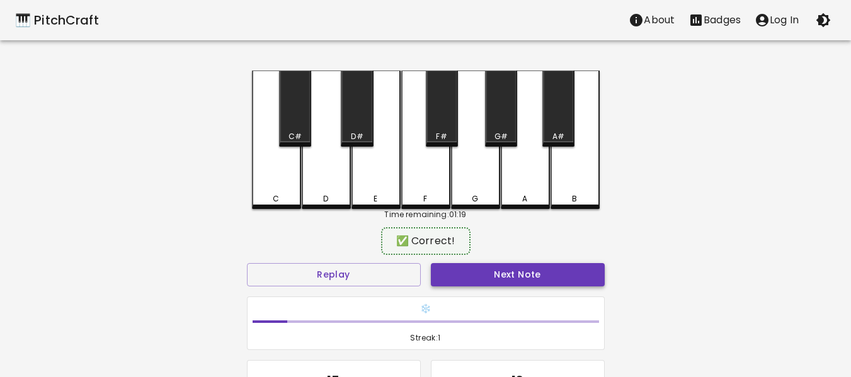
click at [555, 271] on button "Next Note" at bounding box center [518, 274] width 174 height 23
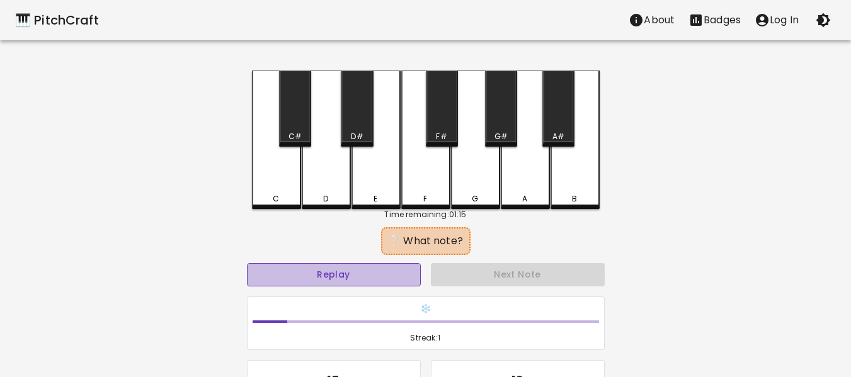
click at [350, 266] on button "Replay" at bounding box center [334, 274] width 174 height 23
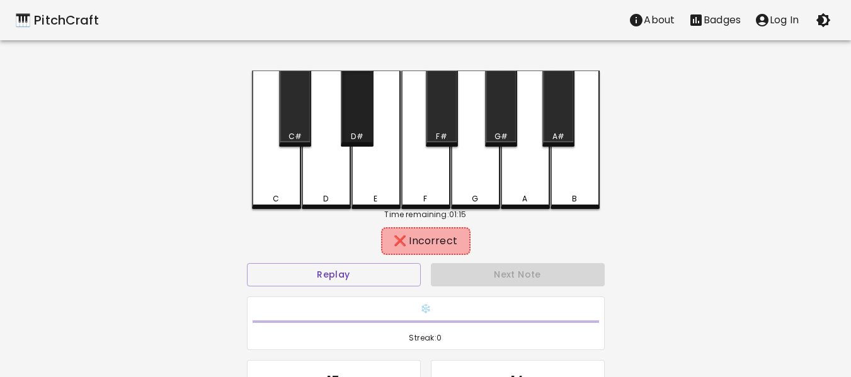
click at [364, 132] on div "D#" at bounding box center [357, 136] width 30 height 11
click at [329, 278] on button "Replay" at bounding box center [334, 274] width 174 height 23
click at [385, 198] on div "E" at bounding box center [376, 198] width 47 height 11
click at [357, 275] on button "Replay" at bounding box center [334, 274] width 174 height 23
click at [421, 187] on div "F" at bounding box center [425, 140] width 49 height 139
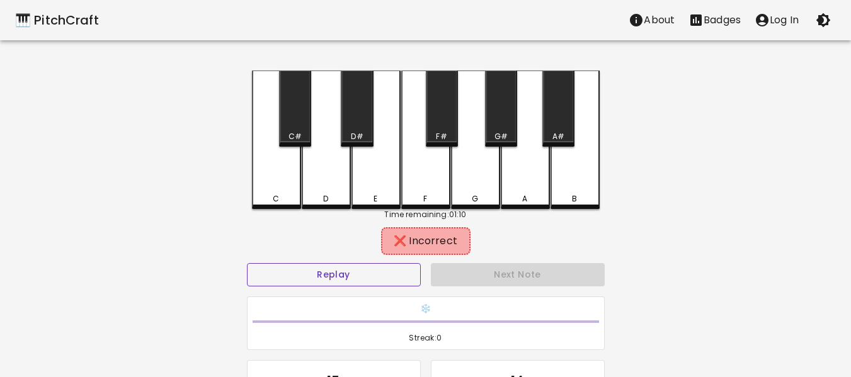
click at [359, 275] on button "Replay" at bounding box center [334, 274] width 174 height 23
click at [328, 190] on div "D" at bounding box center [326, 140] width 49 height 139
click at [362, 282] on button "Replay" at bounding box center [334, 274] width 174 height 23
click at [297, 123] on div "C#" at bounding box center [295, 109] width 32 height 76
click at [337, 275] on button "Replay" at bounding box center [334, 274] width 174 height 23
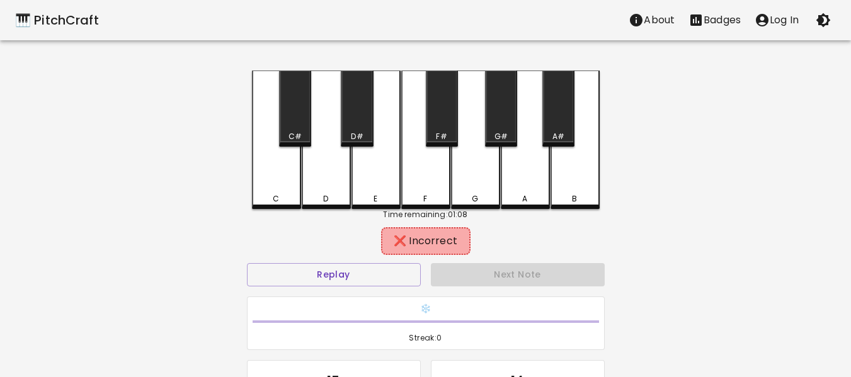
click at [290, 180] on div "C" at bounding box center [276, 140] width 49 height 139
click at [377, 277] on button "Replay" at bounding box center [334, 274] width 174 height 23
click at [430, 182] on div "F" at bounding box center [425, 140] width 49 height 139
click at [397, 277] on button "Replay" at bounding box center [334, 274] width 174 height 23
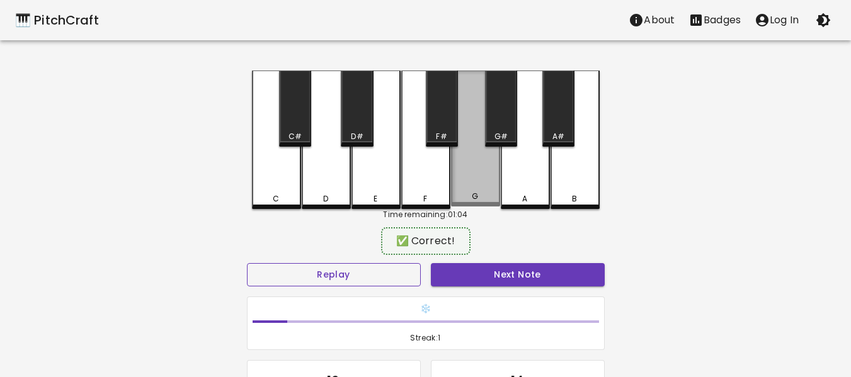
click at [489, 178] on div "G" at bounding box center [475, 139] width 49 height 136
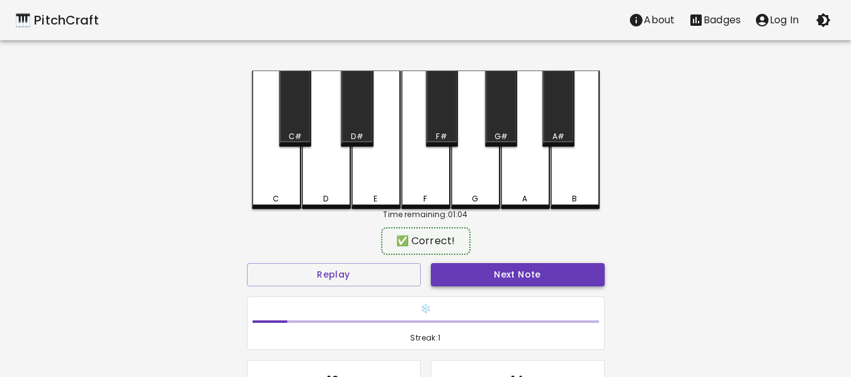
click at [550, 267] on button "Next Note" at bounding box center [518, 274] width 174 height 23
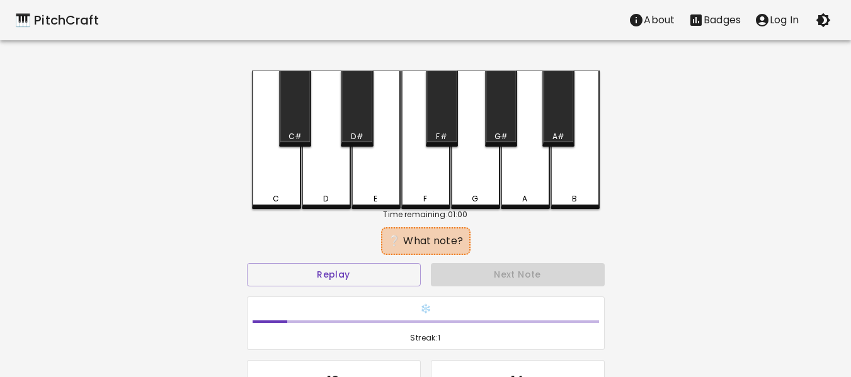
click at [454, 119] on div "F#" at bounding box center [442, 109] width 32 height 76
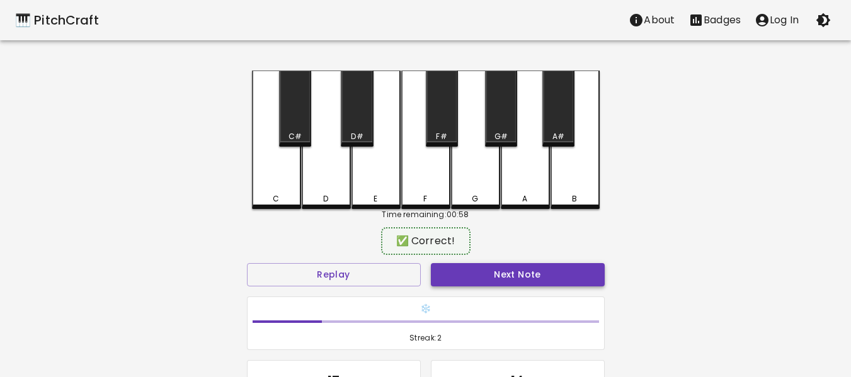
click at [566, 270] on button "Next Note" at bounding box center [518, 274] width 174 height 23
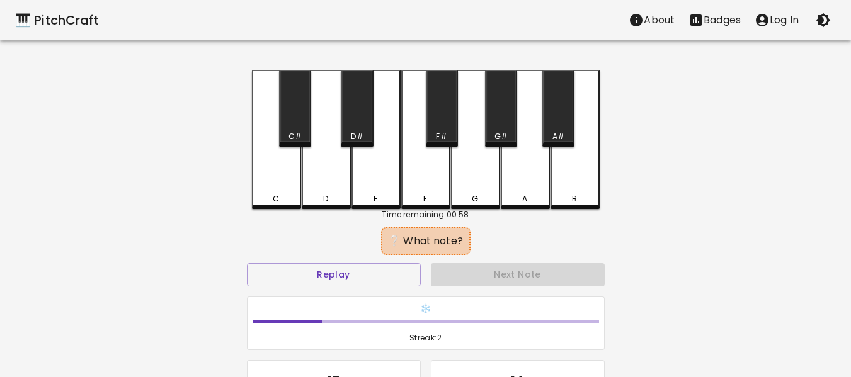
click at [406, 266] on button "Replay" at bounding box center [334, 274] width 174 height 23
click at [503, 117] on div "G#" at bounding box center [501, 109] width 32 height 76
click at [371, 275] on button "Replay" at bounding box center [334, 274] width 174 height 23
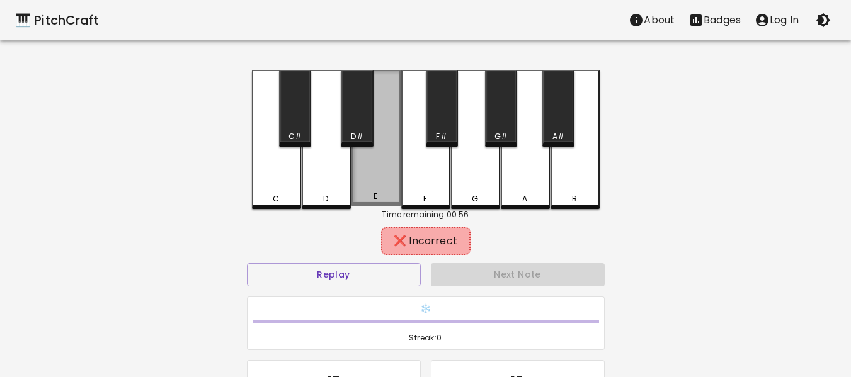
click at [373, 166] on div "E" at bounding box center [375, 139] width 49 height 136
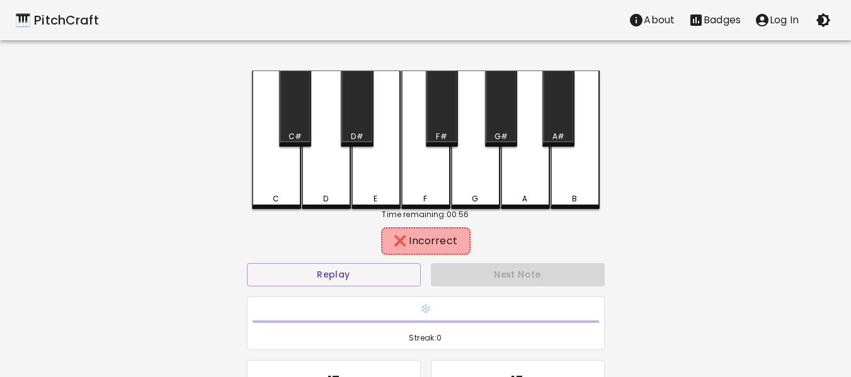
click at [335, 277] on button "Replay" at bounding box center [334, 274] width 174 height 23
click at [303, 132] on div "C#" at bounding box center [295, 136] width 30 height 11
click at [366, 285] on button "Replay" at bounding box center [334, 274] width 174 height 23
click at [355, 118] on div "D#" at bounding box center [357, 109] width 32 height 76
click at [357, 273] on button "Replay" at bounding box center [334, 274] width 174 height 23
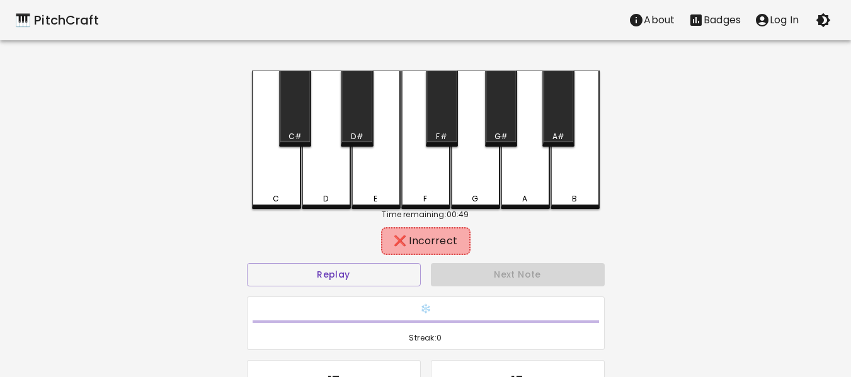
click at [333, 179] on div "D" at bounding box center [326, 140] width 49 height 139
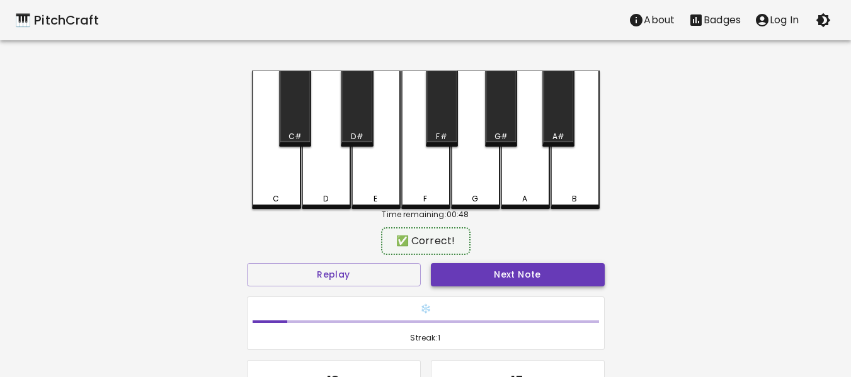
click at [523, 275] on button "Next Note" at bounding box center [518, 274] width 174 height 23
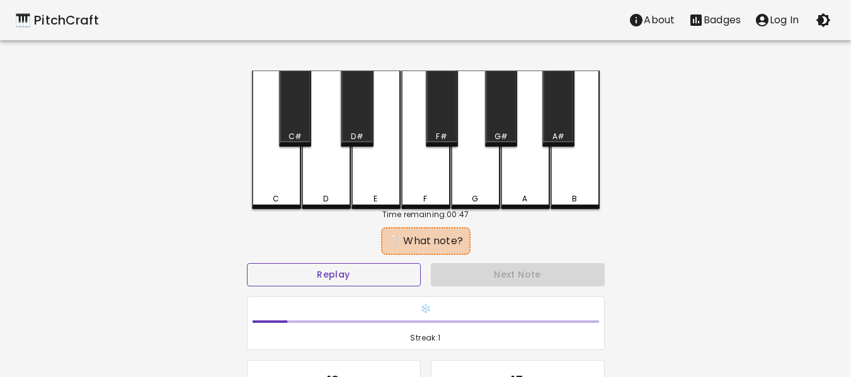
click at [393, 282] on button "Replay" at bounding box center [334, 274] width 174 height 23
click at [351, 186] on div "E" at bounding box center [375, 140] width 49 height 139
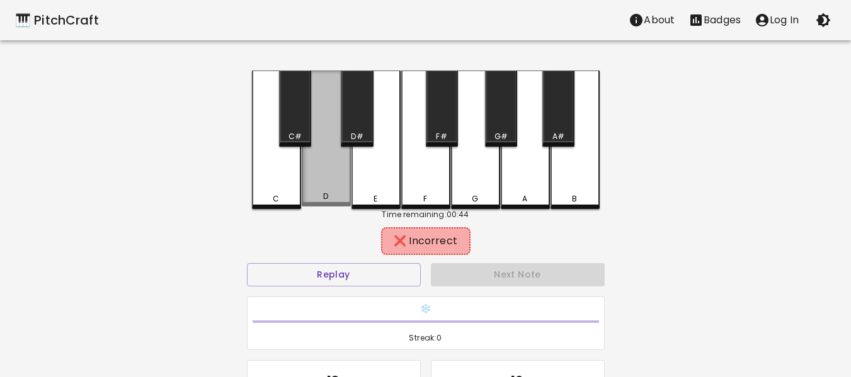
click at [328, 178] on div "D" at bounding box center [326, 139] width 49 height 136
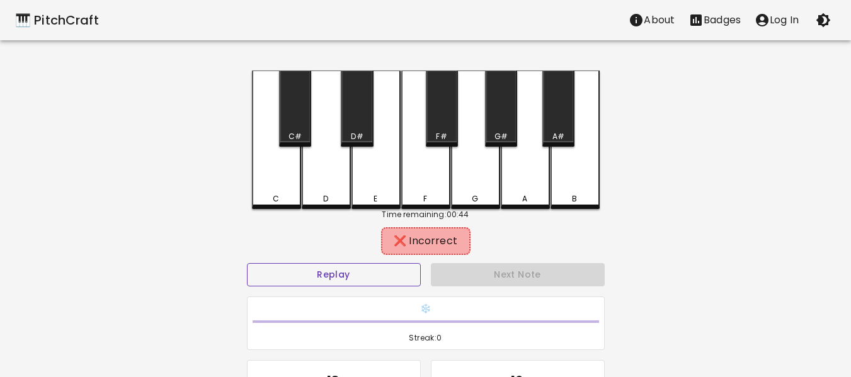
click at [379, 280] on button "Replay" at bounding box center [334, 274] width 174 height 23
click at [368, 176] on div "E" at bounding box center [375, 140] width 49 height 139
click at [390, 270] on button "Replay" at bounding box center [334, 274] width 174 height 23
click at [525, 181] on div "A" at bounding box center [525, 140] width 49 height 139
click at [397, 271] on button "Replay" at bounding box center [334, 274] width 174 height 23
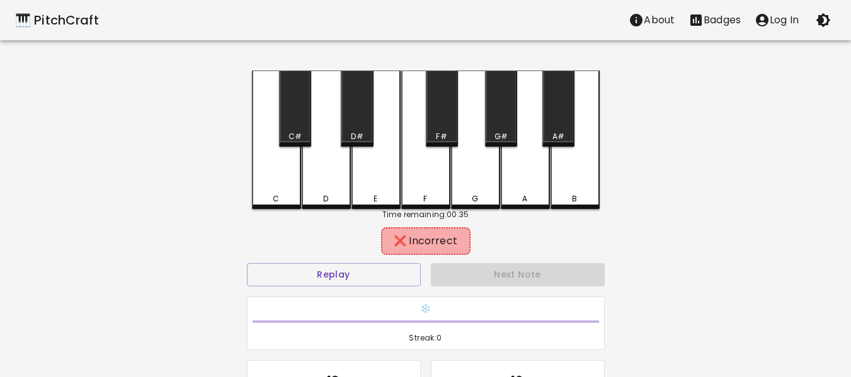
click at [576, 173] on div "B" at bounding box center [575, 140] width 49 height 139
click at [443, 256] on div "❌ Incorrect" at bounding box center [426, 241] width 358 height 31
click at [394, 270] on button "Replay" at bounding box center [334, 274] width 174 height 23
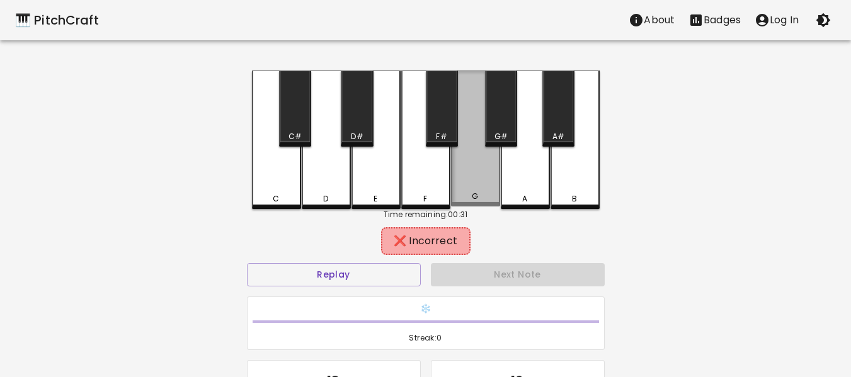
click at [491, 190] on div "G" at bounding box center [475, 139] width 49 height 136
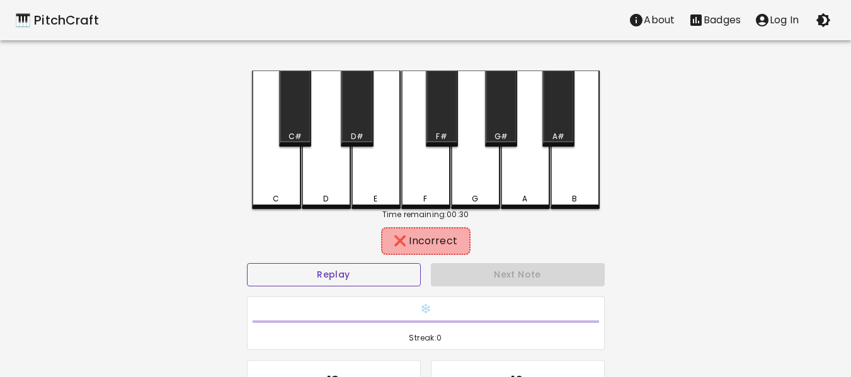
click at [403, 284] on button "Replay" at bounding box center [334, 274] width 174 height 23
click at [499, 136] on div "G#" at bounding box center [500, 136] width 13 height 11
click at [396, 275] on button "Replay" at bounding box center [334, 274] width 174 height 23
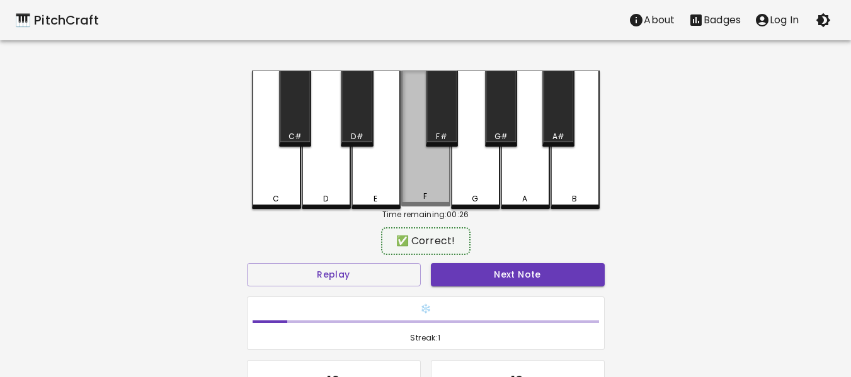
click at [446, 198] on div "F" at bounding box center [426, 196] width 47 height 11
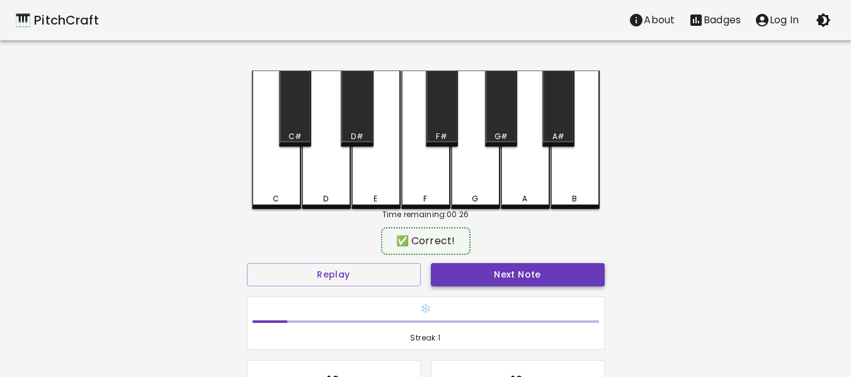
click at [494, 278] on button "Next Note" at bounding box center [518, 274] width 174 height 23
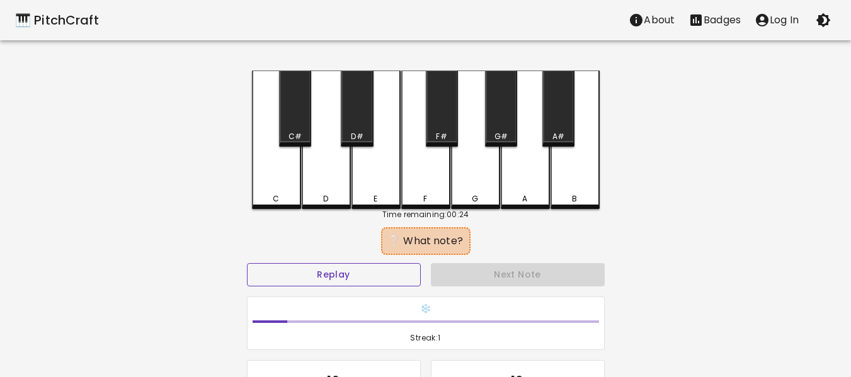
click at [400, 280] on button "Replay" at bounding box center [334, 274] width 174 height 23
click at [566, 182] on div "B" at bounding box center [575, 140] width 49 height 139
click at [403, 277] on button "Replay" at bounding box center [334, 274] width 174 height 23
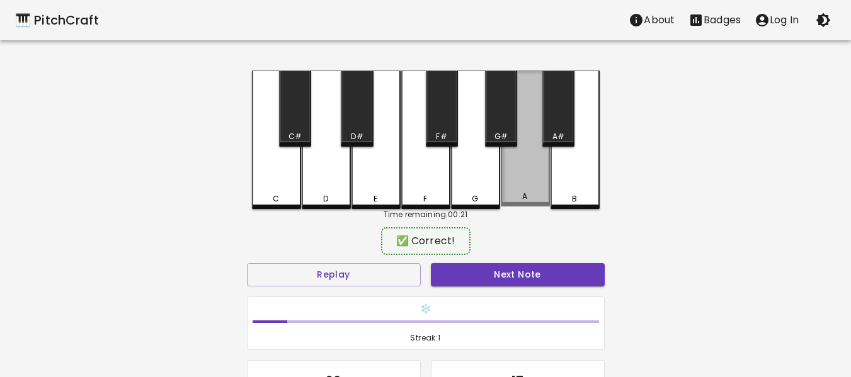
click at [517, 185] on div "A" at bounding box center [525, 139] width 49 height 136
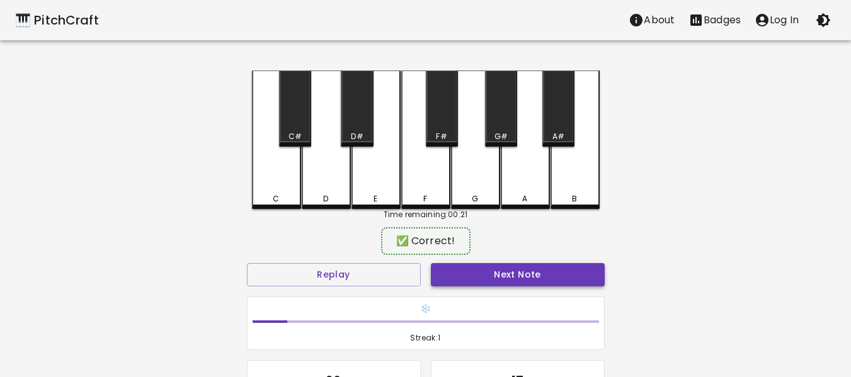
click at [479, 283] on button "Next Note" at bounding box center [518, 274] width 174 height 23
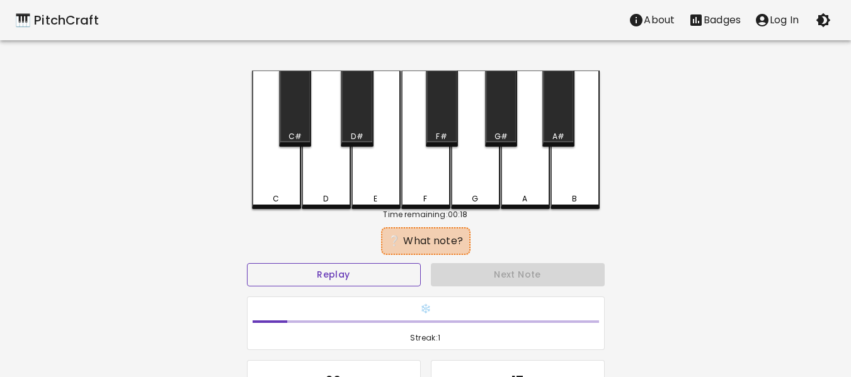
click at [396, 270] on button "Replay" at bounding box center [334, 274] width 174 height 23
click at [331, 170] on div "D" at bounding box center [326, 140] width 49 height 139
click at [378, 280] on button "Replay" at bounding box center [334, 274] width 174 height 23
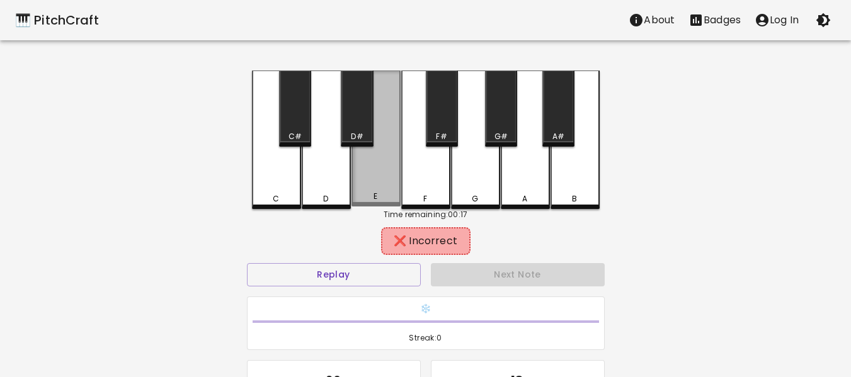
click at [377, 180] on div "E" at bounding box center [375, 139] width 49 height 136
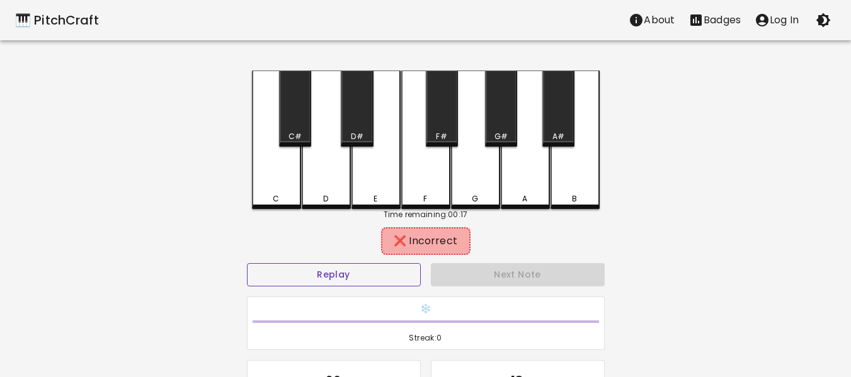
click at [364, 274] on button "Replay" at bounding box center [334, 274] width 174 height 23
click at [305, 130] on div "C#" at bounding box center [295, 109] width 32 height 76
click at [340, 282] on button "Replay" at bounding box center [334, 274] width 174 height 23
click at [369, 125] on div "D#" at bounding box center [357, 109] width 32 height 76
click at [370, 282] on button "Replay" at bounding box center [334, 274] width 174 height 23
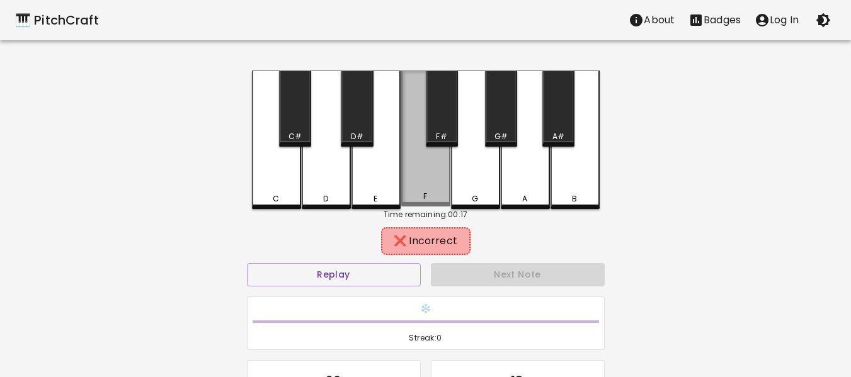
click at [435, 169] on div "F" at bounding box center [425, 139] width 49 height 136
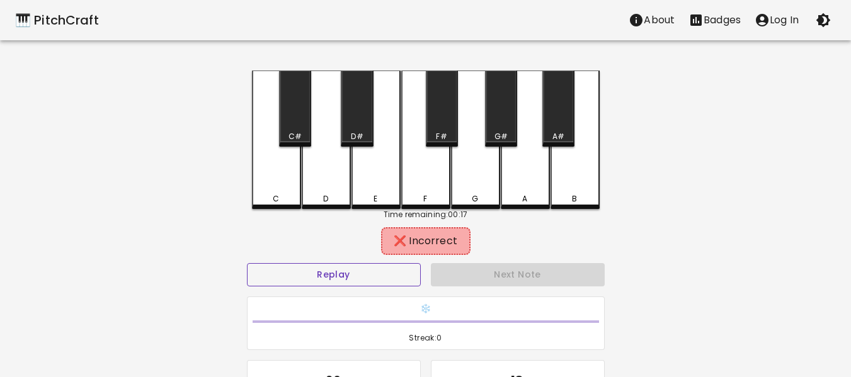
click at [397, 274] on button "Replay" at bounding box center [334, 274] width 174 height 23
click at [448, 118] on div "F#" at bounding box center [442, 109] width 32 height 76
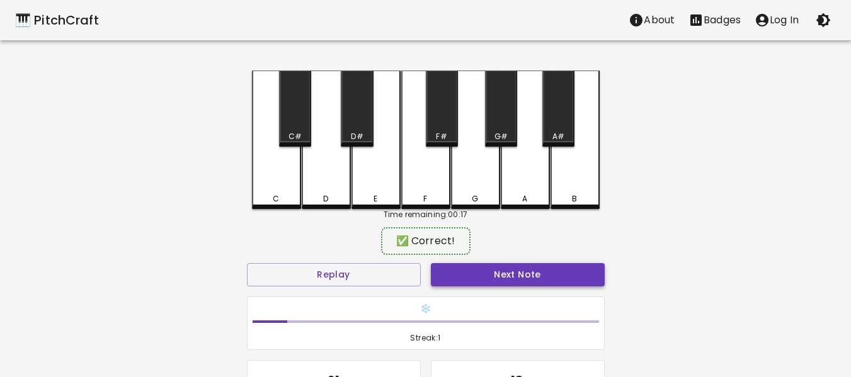
click at [498, 273] on button "Next Note" at bounding box center [518, 274] width 174 height 23
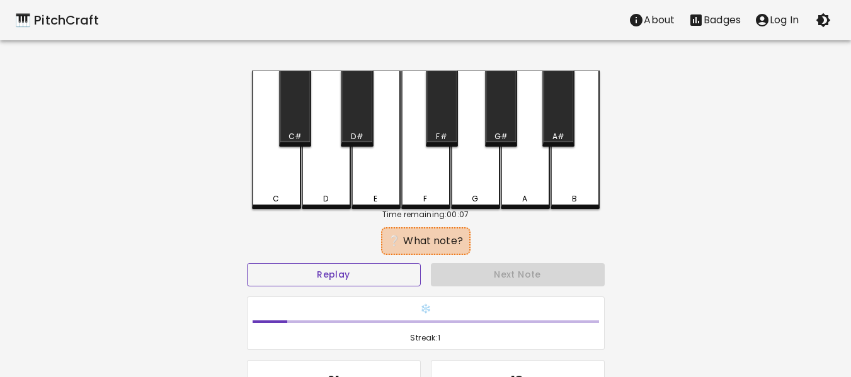
click at [390, 275] on button "Replay" at bounding box center [334, 274] width 174 height 23
click at [494, 171] on div "G" at bounding box center [475, 140] width 49 height 139
click at [397, 285] on button "Replay" at bounding box center [334, 274] width 174 height 23
click at [404, 176] on div "F" at bounding box center [425, 140] width 49 height 139
click at [381, 197] on div "E" at bounding box center [376, 198] width 47 height 11
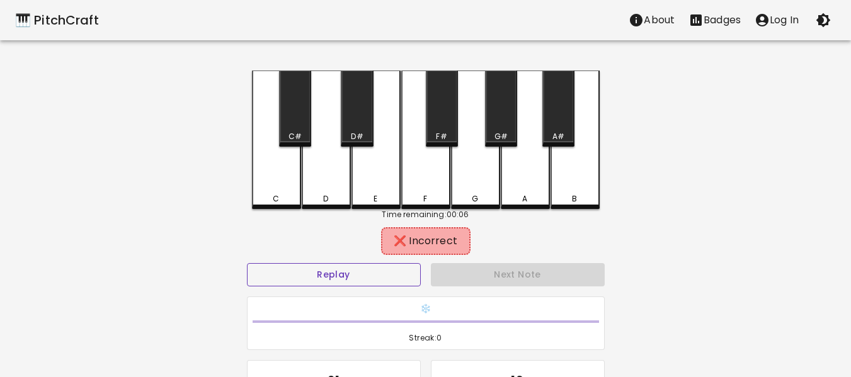
click at [372, 275] on button "Replay" at bounding box center [334, 274] width 174 height 23
click at [336, 180] on div "D" at bounding box center [326, 140] width 49 height 139
click at [272, 178] on div "C" at bounding box center [276, 140] width 49 height 139
click at [300, 111] on div "C#" at bounding box center [295, 109] width 32 height 76
click at [377, 108] on div "E" at bounding box center [375, 140] width 49 height 139
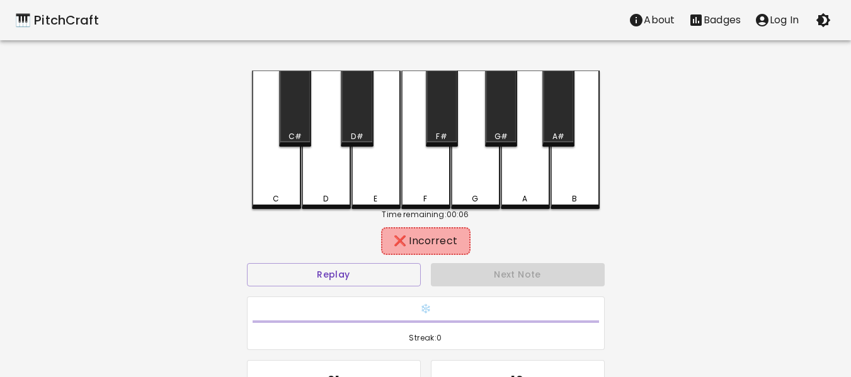
click at [353, 119] on div "D#" at bounding box center [357, 109] width 32 height 76
click at [443, 119] on div "F#" at bounding box center [442, 109] width 32 height 76
click at [498, 106] on div "G#" at bounding box center [501, 109] width 32 height 76
click at [562, 93] on div "A#" at bounding box center [558, 109] width 32 height 76
click at [584, 171] on div "B" at bounding box center [575, 140] width 49 height 139
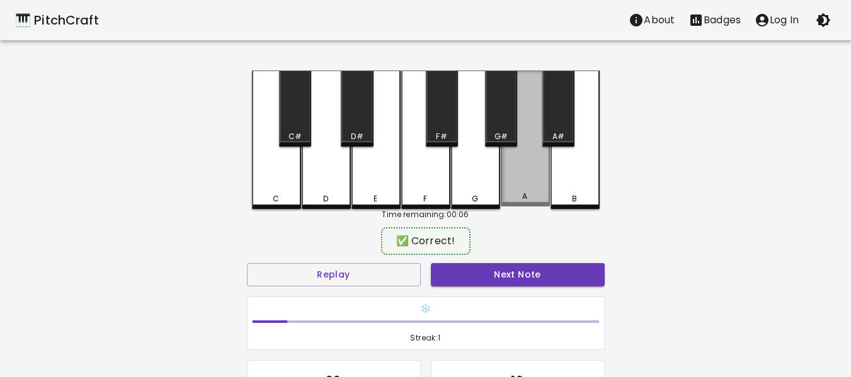
click at [522, 180] on div "A" at bounding box center [525, 139] width 49 height 136
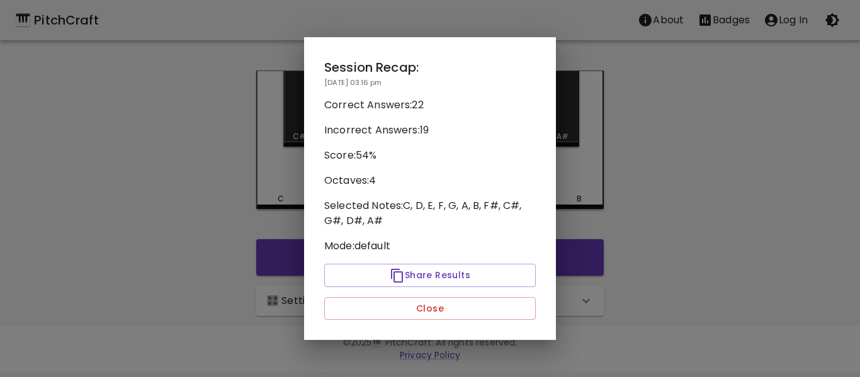
click at [381, 166] on div "Session Recap: [DATE] 03:16 pm Correct Answers: 22 Incorrect Answers: 19 Score:…" at bounding box center [430, 189] width 252 height 304
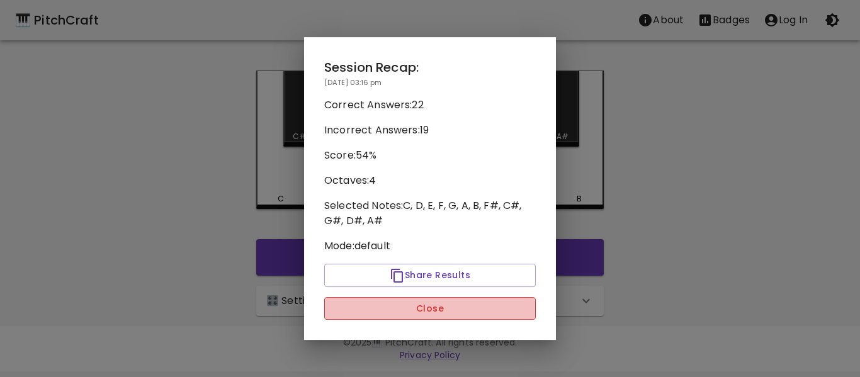
click at [456, 307] on button "Close" at bounding box center [430, 308] width 212 height 23
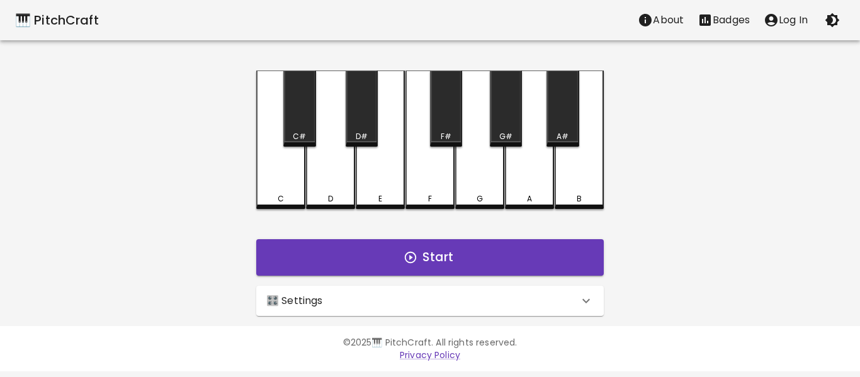
click at [552, 292] on div "🎛️ Settings" at bounding box center [430, 301] width 348 height 30
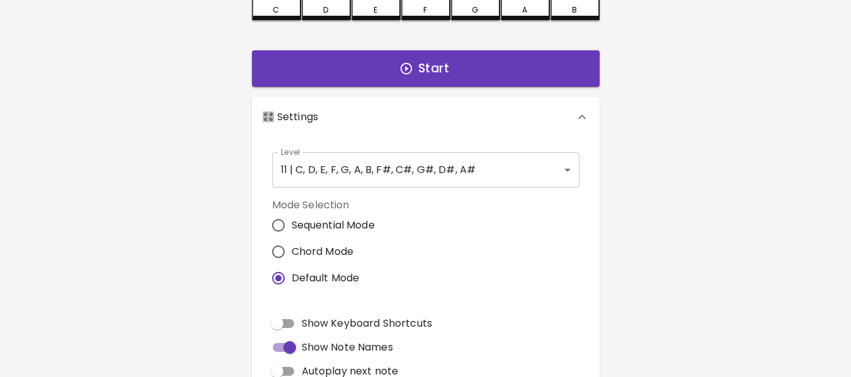
scroll to position [214, 0]
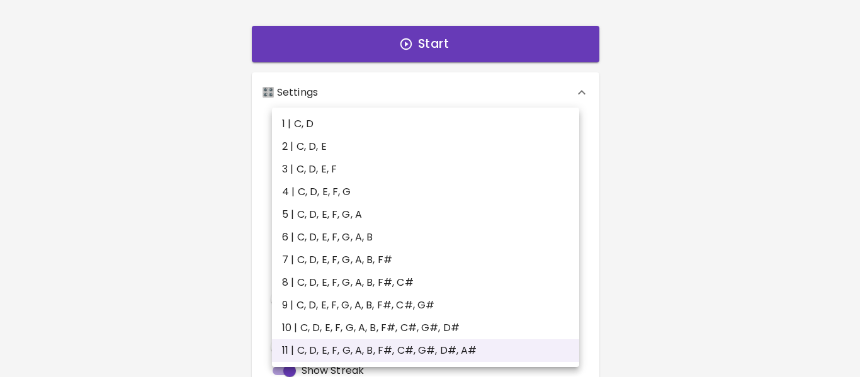
click at [573, 145] on body "🎹 PitchCraft About Badges Log In C C# D D# E F F# G G# A A# B Start 🎛️ Settings…" at bounding box center [430, 167] width 860 height 763
click at [568, 127] on li "1 | C, D" at bounding box center [425, 124] width 307 height 23
type input "1"
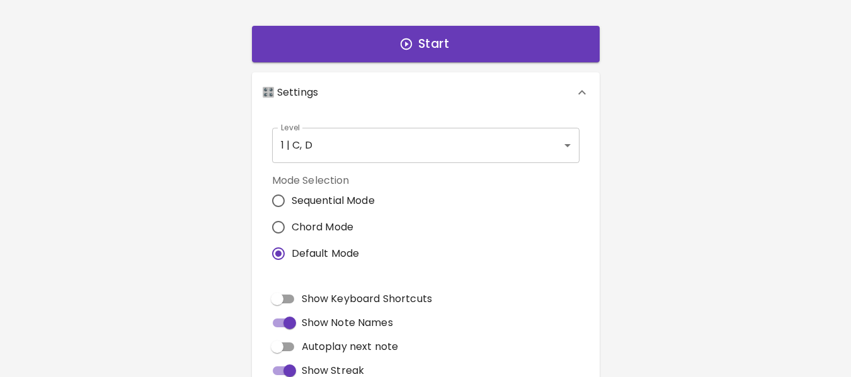
click at [632, 145] on div "🎹 PitchCraft About Badges Log In C C# D D# E F F# G G# A A# B Start 🎛️ Settings…" at bounding box center [425, 139] width 851 height 707
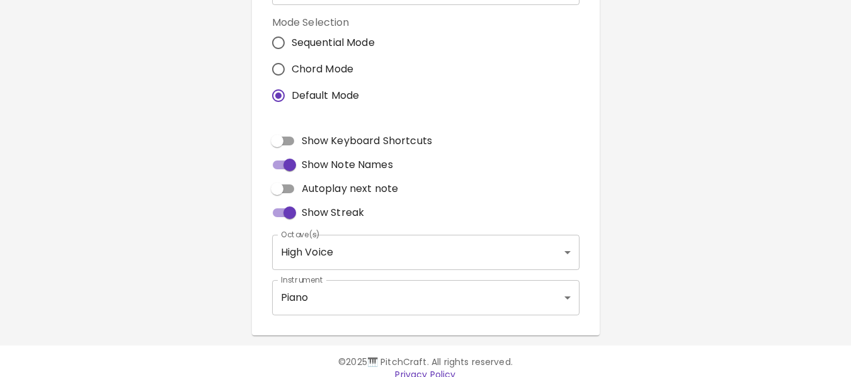
scroll to position [369, 0]
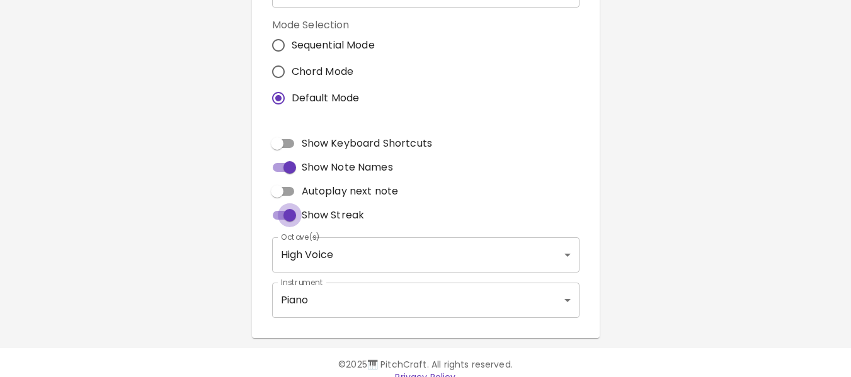
click at [288, 215] on input "Show Streak" at bounding box center [290, 215] width 72 height 24
checkbox input "false"
click at [286, 195] on input "Autoplay next note" at bounding box center [277, 192] width 72 height 24
checkbox input "true"
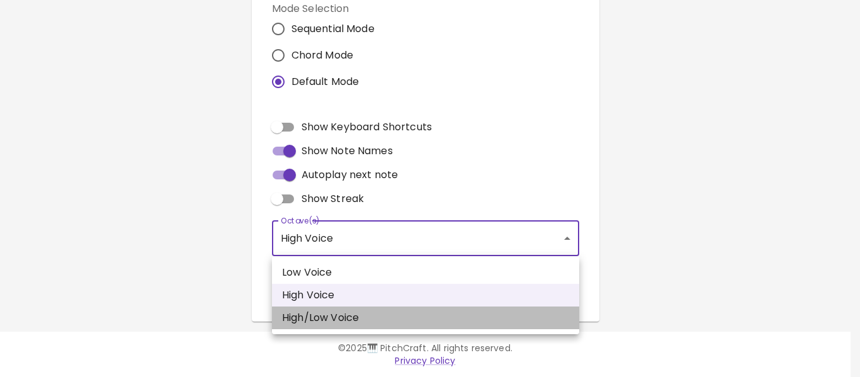
click at [300, 307] on li "High/Low Voice" at bounding box center [425, 318] width 307 height 23
type input "3,4"
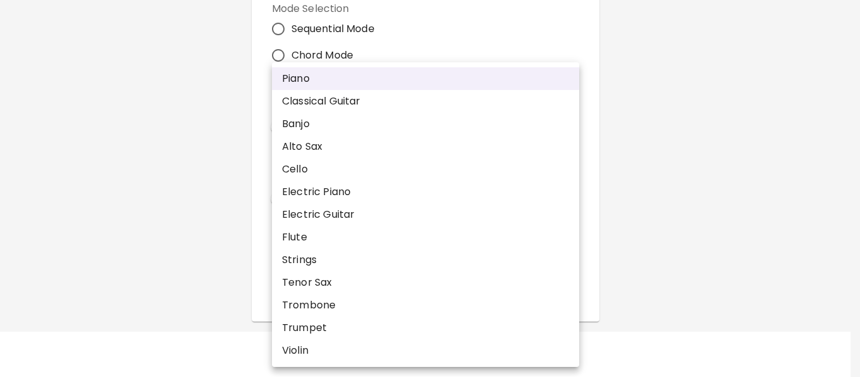
click at [147, 212] on div at bounding box center [430, 188] width 860 height 377
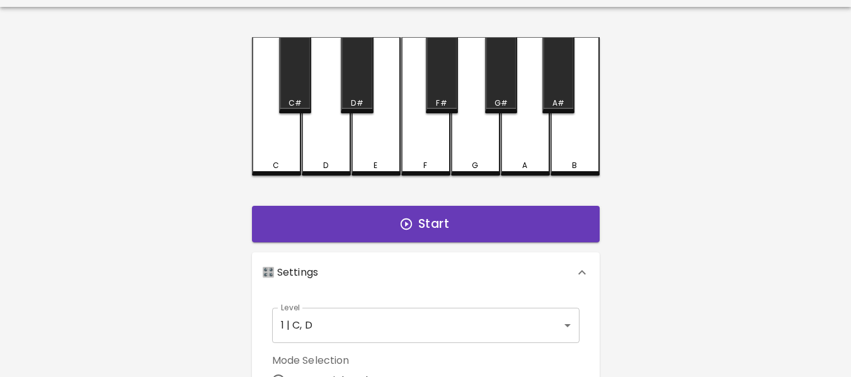
scroll to position [0, 0]
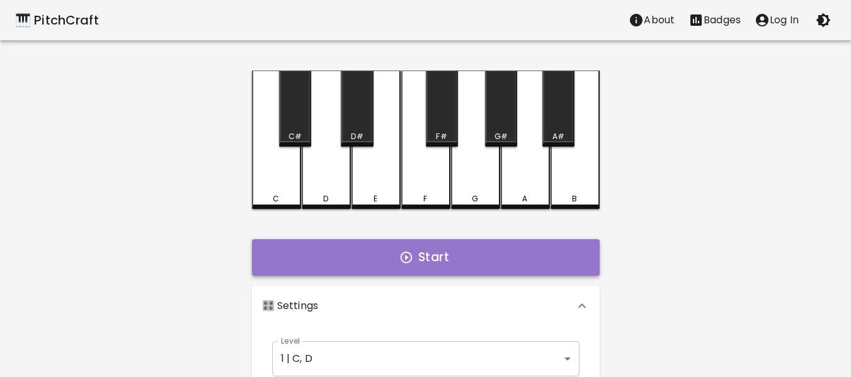
click at [284, 260] on button "Start" at bounding box center [426, 257] width 348 height 37
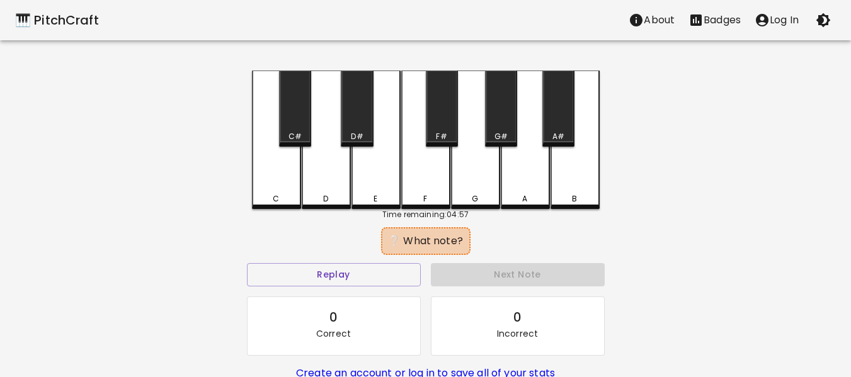
click at [426, 183] on div "F" at bounding box center [425, 140] width 49 height 139
click at [430, 189] on div "F" at bounding box center [425, 140] width 49 height 139
click at [394, 277] on button "Replay" at bounding box center [334, 274] width 174 height 23
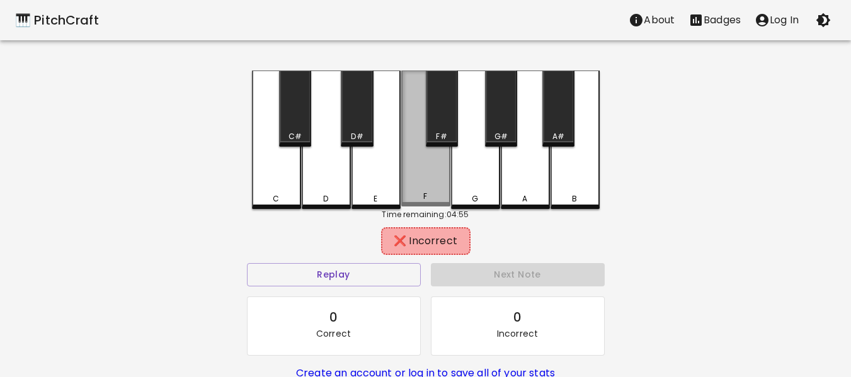
click at [430, 178] on div "F" at bounding box center [425, 139] width 49 height 136
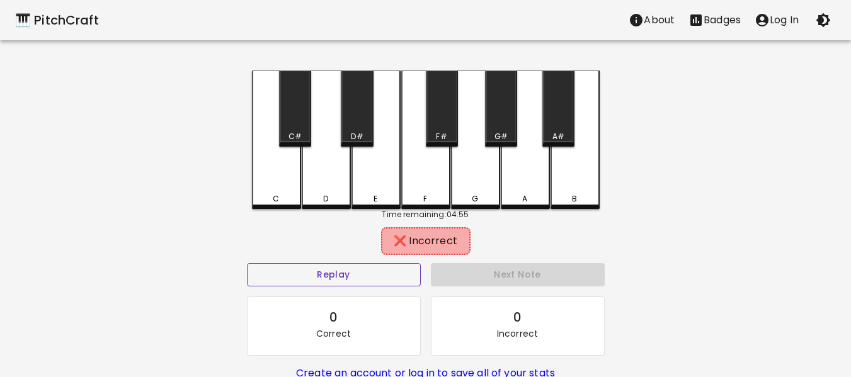
click at [394, 278] on button "Replay" at bounding box center [334, 274] width 174 height 23
click at [478, 180] on div "G" at bounding box center [475, 140] width 49 height 139
click at [379, 278] on button "Replay" at bounding box center [334, 274] width 174 height 23
click at [444, 105] on div "F#" at bounding box center [442, 109] width 32 height 76
click at [400, 269] on button "Replay" at bounding box center [334, 274] width 174 height 23
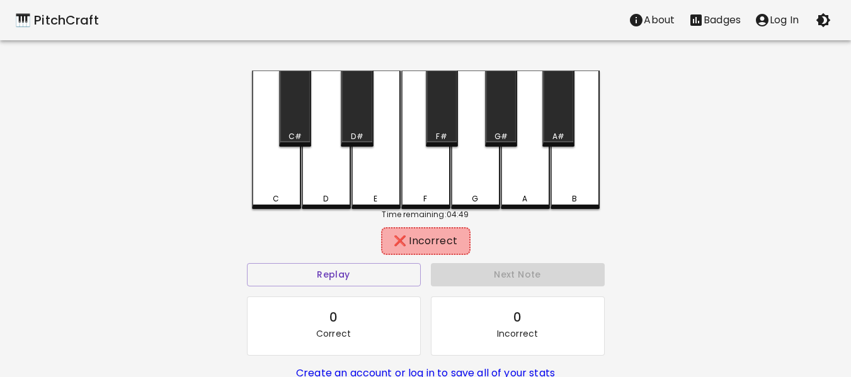
click at [390, 169] on div "E" at bounding box center [375, 140] width 49 height 139
click at [387, 282] on button "Replay" at bounding box center [334, 274] width 174 height 23
click at [361, 116] on div "D#" at bounding box center [357, 109] width 32 height 76
click at [360, 134] on div "D#" at bounding box center [357, 136] width 12 height 11
click at [364, 271] on button "Replay" at bounding box center [334, 274] width 174 height 23
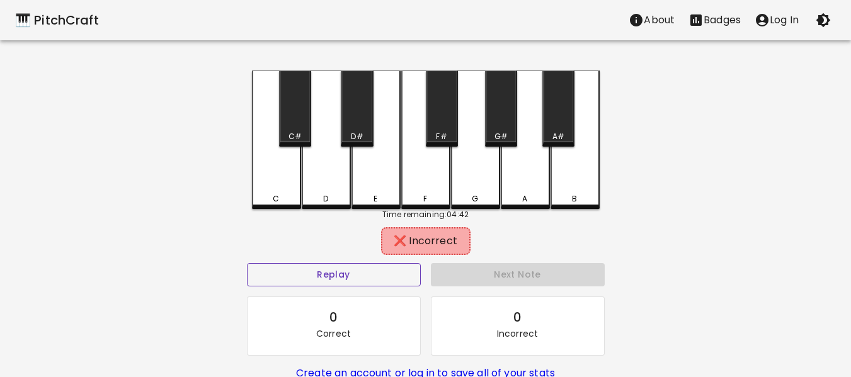
click at [350, 264] on button "Replay" at bounding box center [334, 274] width 174 height 23
click at [339, 193] on div "D" at bounding box center [326, 198] width 47 height 11
click at [410, 277] on button "Replay" at bounding box center [334, 274] width 174 height 23
click at [299, 186] on div "C" at bounding box center [276, 140] width 49 height 139
click at [300, 127] on div "C#" at bounding box center [295, 109] width 32 height 76
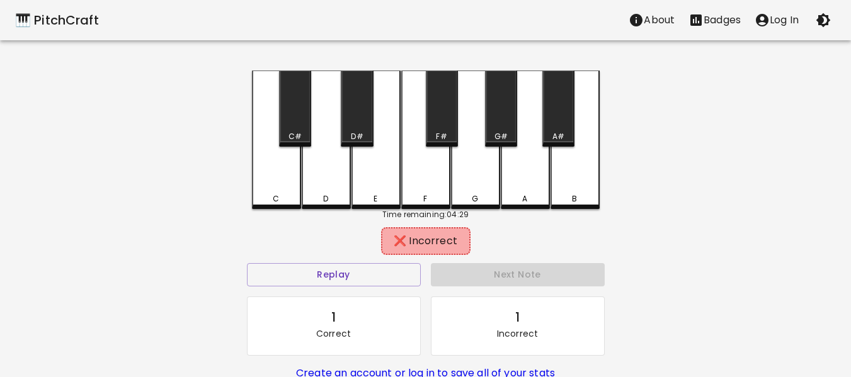
click at [324, 182] on div "D" at bounding box center [326, 140] width 49 height 139
click at [358, 274] on button "Replay" at bounding box center [334, 274] width 174 height 23
click at [326, 176] on div "D" at bounding box center [326, 140] width 49 height 139
click at [370, 129] on div "D#" at bounding box center [357, 109] width 32 height 76
click at [351, 279] on button "Replay" at bounding box center [334, 274] width 174 height 23
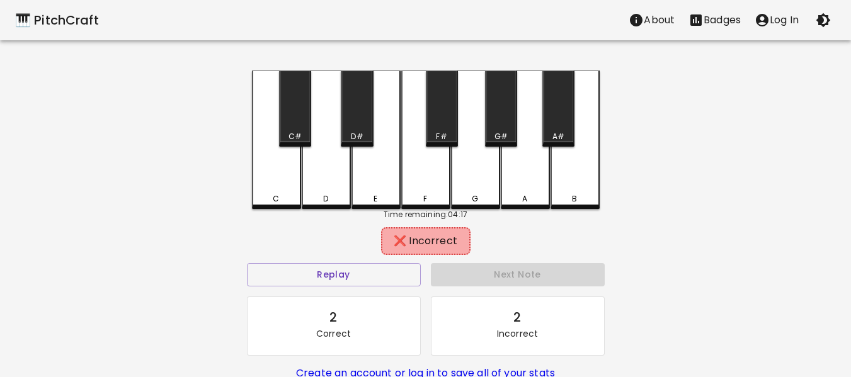
click at [305, 127] on div "C#" at bounding box center [295, 109] width 32 height 76
click at [354, 284] on button "Replay" at bounding box center [334, 274] width 174 height 23
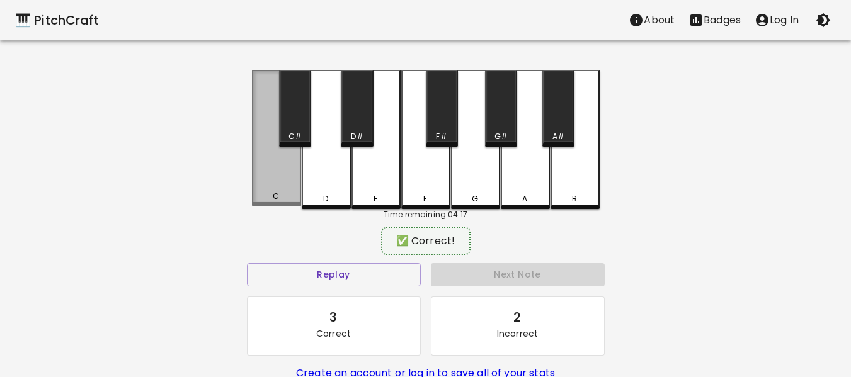
click at [283, 195] on div "C" at bounding box center [276, 196] width 47 height 11
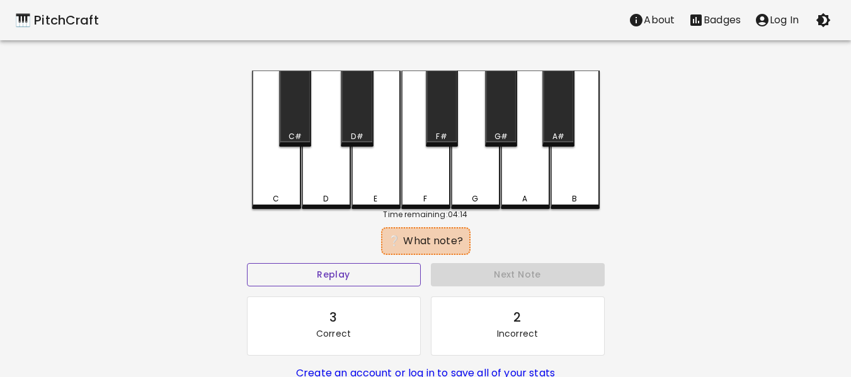
click at [390, 277] on button "Replay" at bounding box center [334, 274] width 174 height 23
click at [374, 267] on button "Replay" at bounding box center [334, 274] width 174 height 23
click at [379, 275] on button "Replay" at bounding box center [334, 274] width 174 height 23
click at [364, 272] on button "Replay" at bounding box center [334, 274] width 174 height 23
click at [370, 277] on button "Replay" at bounding box center [334, 274] width 174 height 23
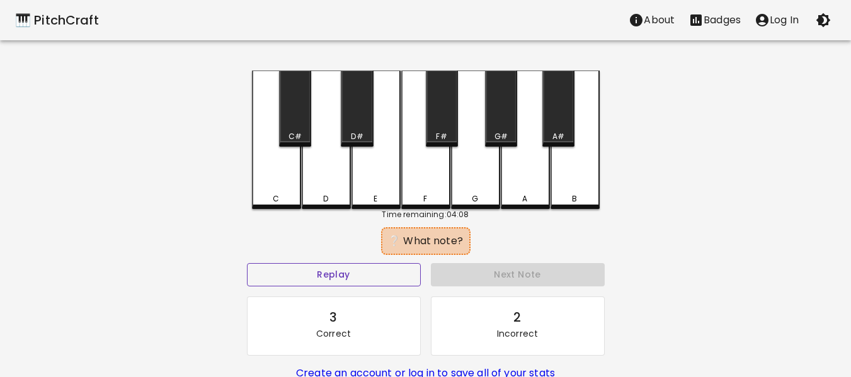
click at [528, 169] on div "A" at bounding box center [525, 140] width 49 height 139
click at [394, 272] on button "Replay" at bounding box center [334, 274] width 174 height 23
click at [576, 184] on div "B" at bounding box center [575, 140] width 49 height 139
click at [351, 266] on button "Replay" at bounding box center [334, 274] width 174 height 23
click at [501, 130] on div "G#" at bounding box center [501, 109] width 32 height 76
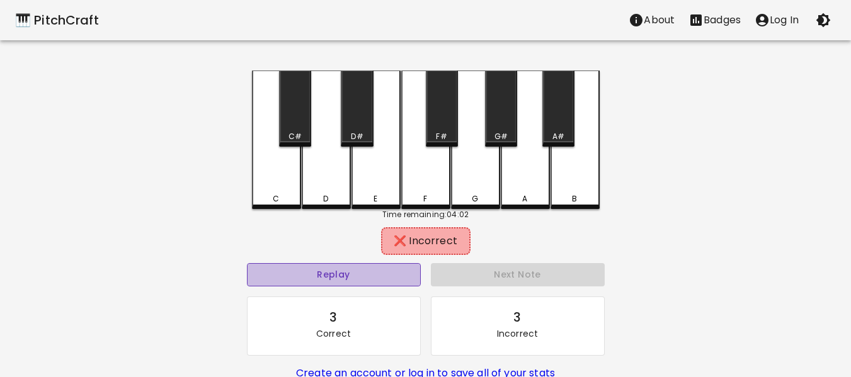
click at [346, 276] on button "Replay" at bounding box center [334, 274] width 174 height 23
click at [340, 279] on button "Replay" at bounding box center [334, 274] width 174 height 23
click at [309, 267] on button "Replay" at bounding box center [334, 274] width 174 height 23
click at [298, 272] on button "Replay" at bounding box center [334, 274] width 174 height 23
click at [282, 280] on button "Replay" at bounding box center [334, 274] width 174 height 23
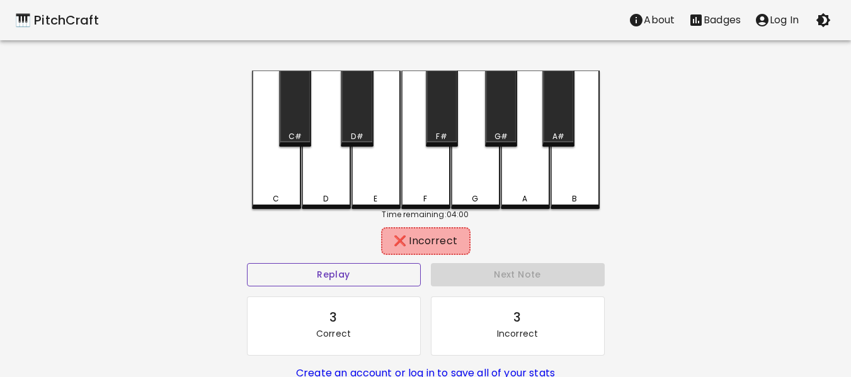
click at [282, 280] on button "Replay" at bounding box center [334, 274] width 174 height 23
click at [286, 268] on button "Replay" at bounding box center [334, 274] width 174 height 23
click at [309, 277] on button "Replay" at bounding box center [334, 274] width 174 height 23
click at [338, 277] on button "Replay" at bounding box center [334, 274] width 174 height 23
click at [350, 277] on button "Replay" at bounding box center [334, 274] width 174 height 23
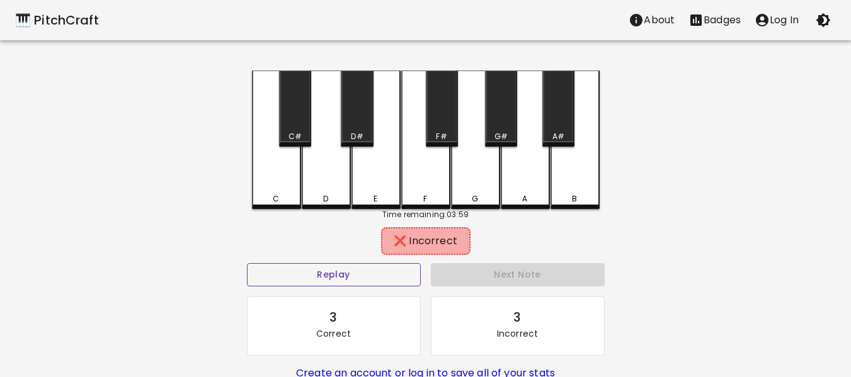
click at [350, 277] on button "Replay" at bounding box center [334, 274] width 174 height 23
click at [343, 282] on button "Replay" at bounding box center [334, 274] width 174 height 23
click at [345, 276] on button "Replay" at bounding box center [334, 274] width 174 height 23
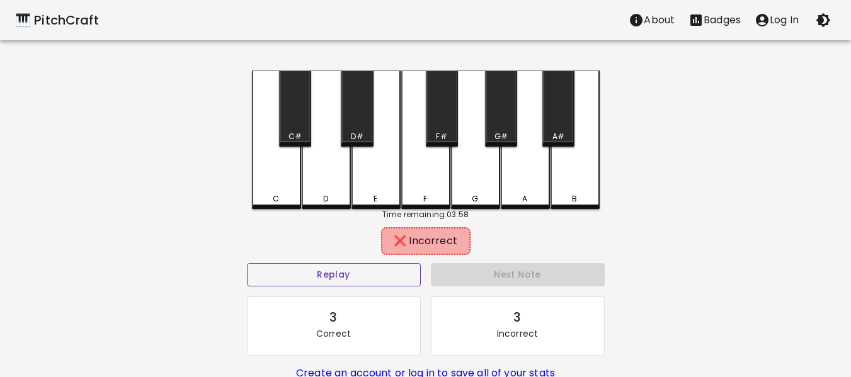
click at [345, 276] on button "Replay" at bounding box center [334, 274] width 174 height 23
click at [351, 272] on button "Replay" at bounding box center [334, 274] width 174 height 23
click at [358, 278] on button "Replay" at bounding box center [334, 274] width 174 height 23
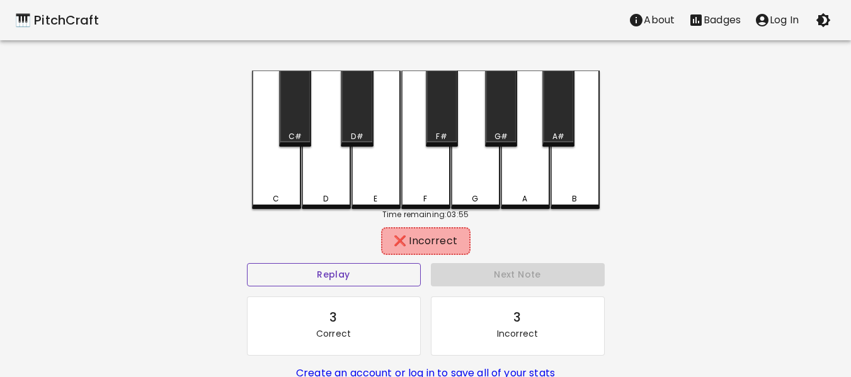
click at [365, 275] on button "Replay" at bounding box center [334, 274] width 174 height 23
click at [473, 185] on div "G" at bounding box center [475, 140] width 49 height 139
click at [435, 181] on div "F" at bounding box center [425, 140] width 49 height 139
click at [464, 125] on div "G" at bounding box center [475, 140] width 49 height 139
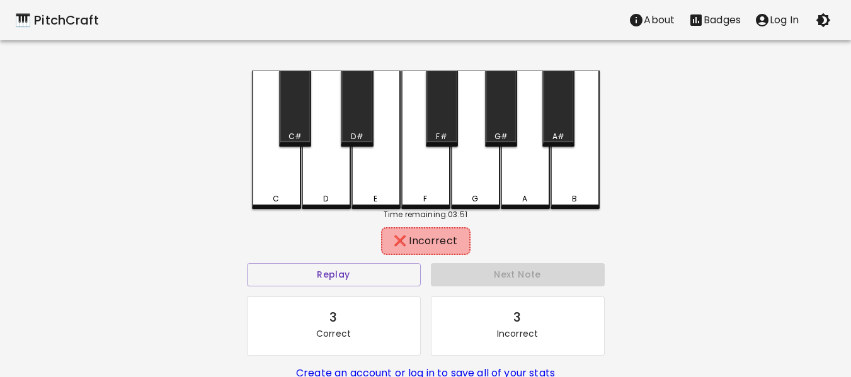
click at [447, 121] on div "F#" at bounding box center [442, 109] width 32 height 76
click at [508, 115] on div "G#" at bounding box center [501, 109] width 32 height 76
click at [307, 182] on div "D" at bounding box center [326, 140] width 49 height 139
click at [360, 274] on button "Replay" at bounding box center [334, 274] width 174 height 23
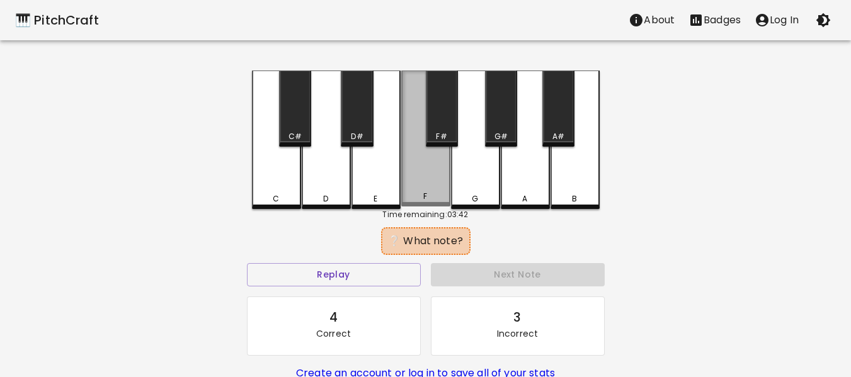
click at [426, 185] on div "F" at bounding box center [425, 139] width 49 height 136
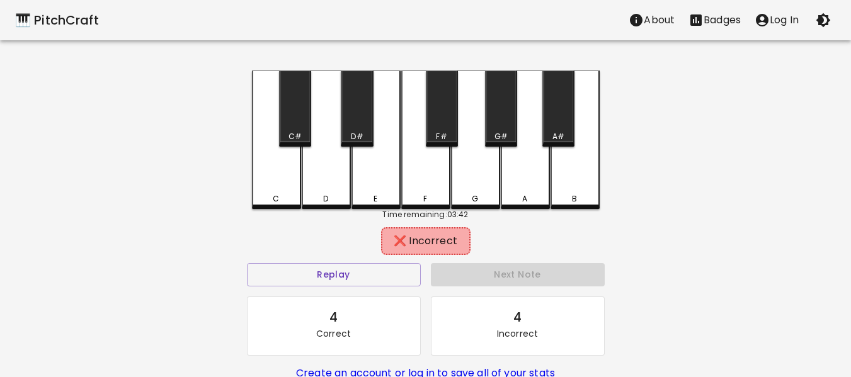
scroll to position [115, 0]
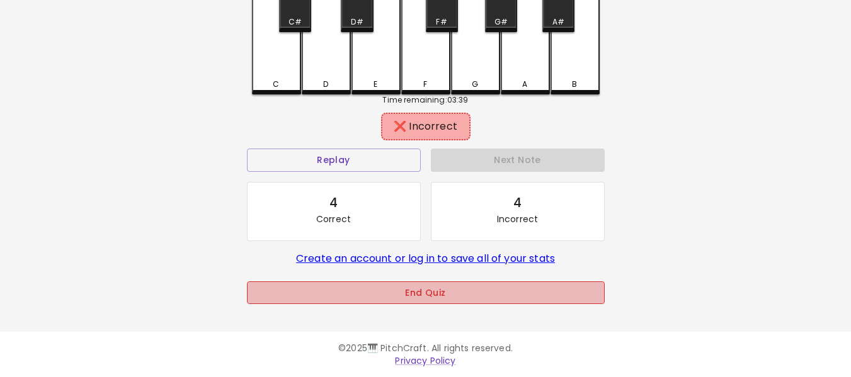
click at [422, 300] on button "End Quiz" at bounding box center [426, 293] width 358 height 23
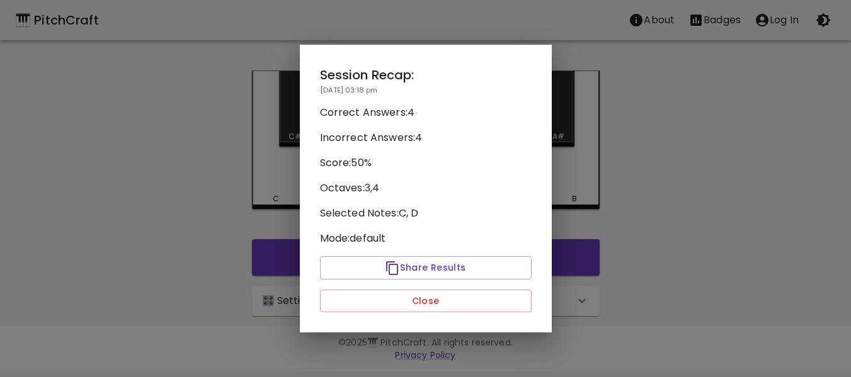
scroll to position [0, 0]
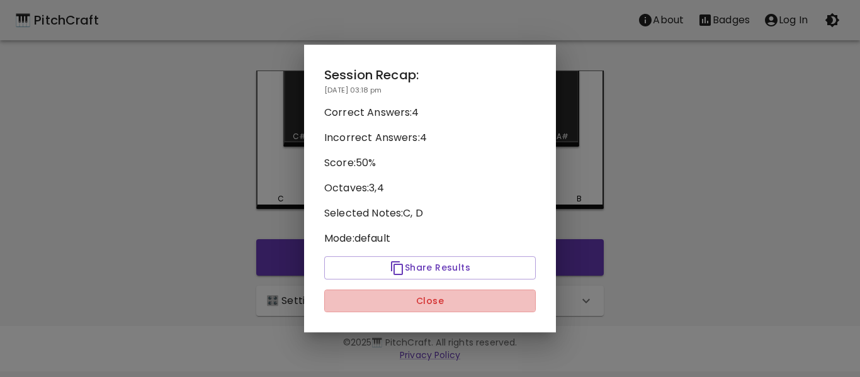
click at [422, 300] on button "Close" at bounding box center [430, 301] width 212 height 23
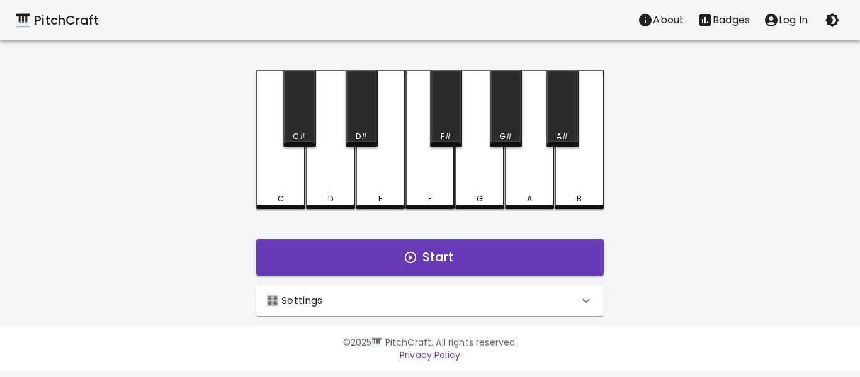
click at [422, 300] on div "🎛️ Settings" at bounding box center [422, 301] width 312 height 15
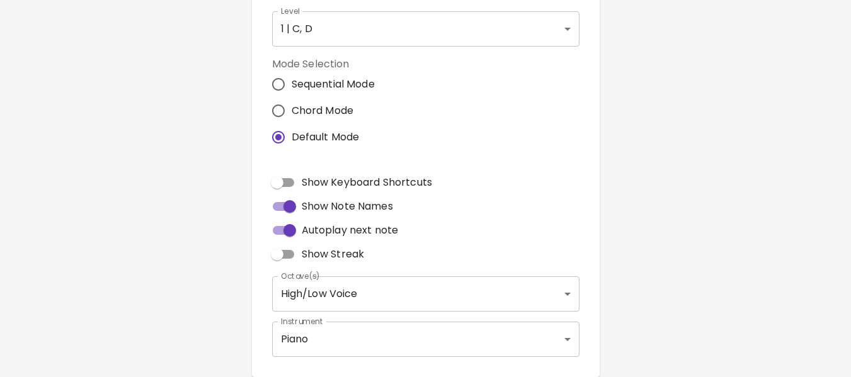
scroll to position [329, 0]
click at [367, 89] on span "Sequential Mode" at bounding box center [333, 84] width 83 height 15
click at [292, 89] on input "Sequential Mode" at bounding box center [278, 85] width 26 height 26
radio input "true"
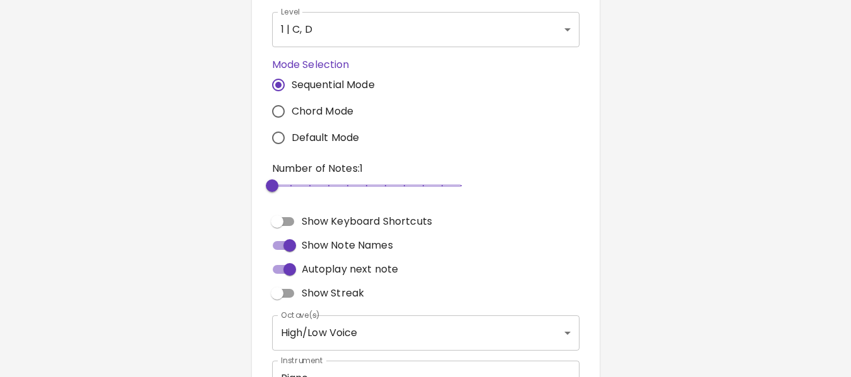
type input "3"
click at [295, 190] on span "3" at bounding box center [366, 185] width 189 height 19
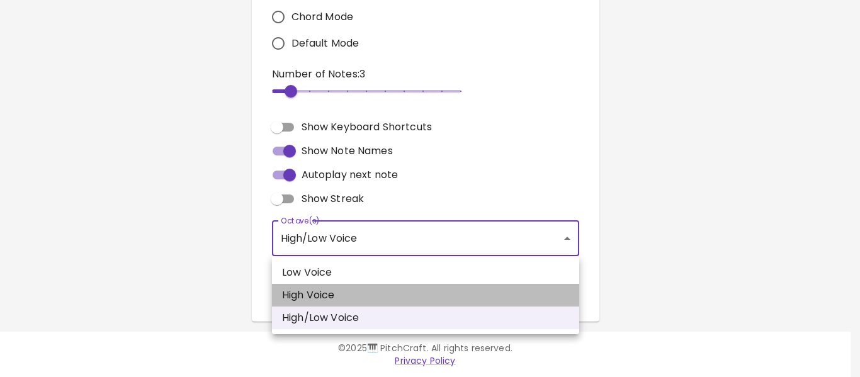
click at [299, 297] on li "High Voice" at bounding box center [425, 295] width 307 height 23
type input "4"
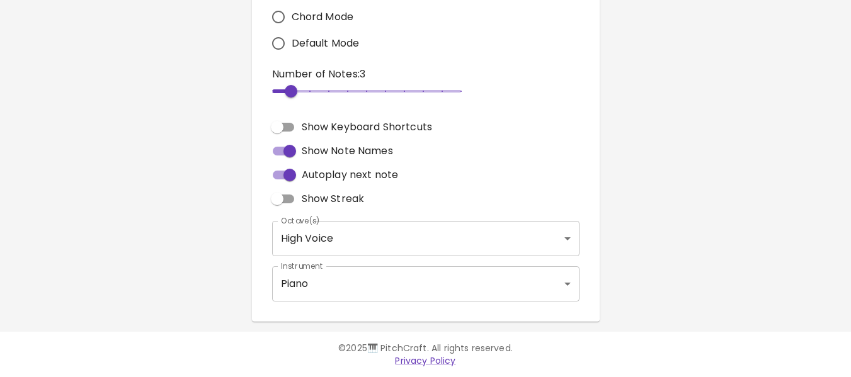
click at [285, 130] on input "Show Keyboard Shortcuts" at bounding box center [277, 127] width 72 height 24
checkbox input "true"
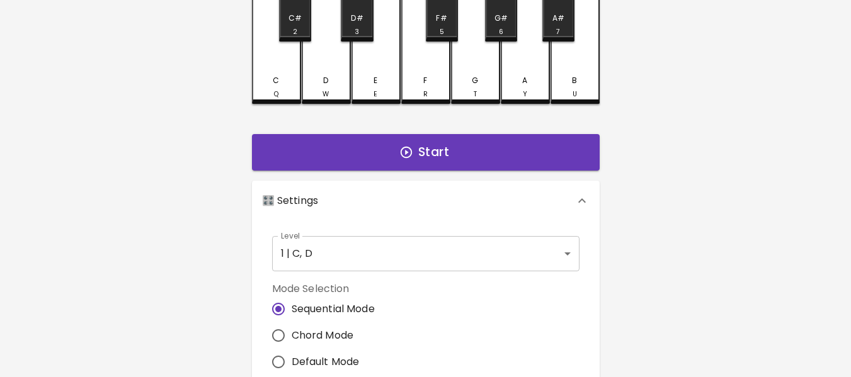
scroll to position [0, 0]
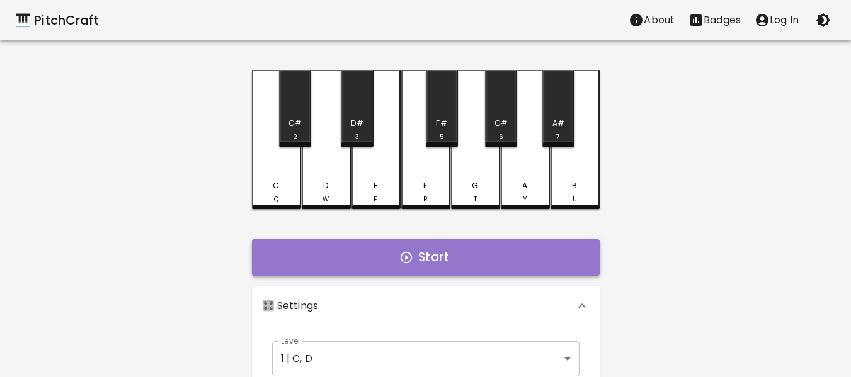
click at [351, 248] on button "Start" at bounding box center [426, 257] width 348 height 37
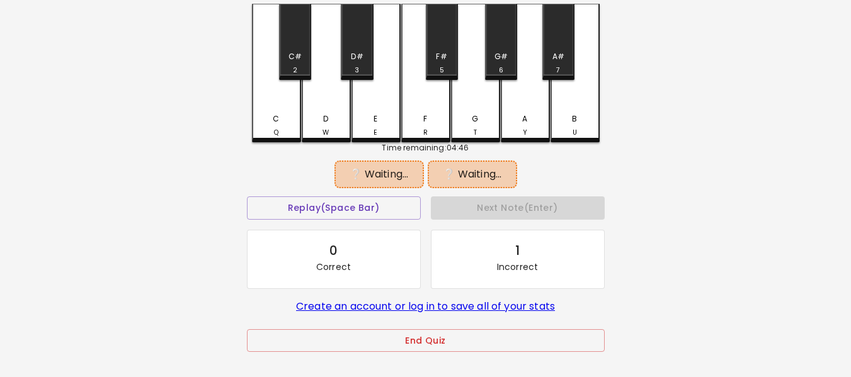
scroll to position [66, 0]
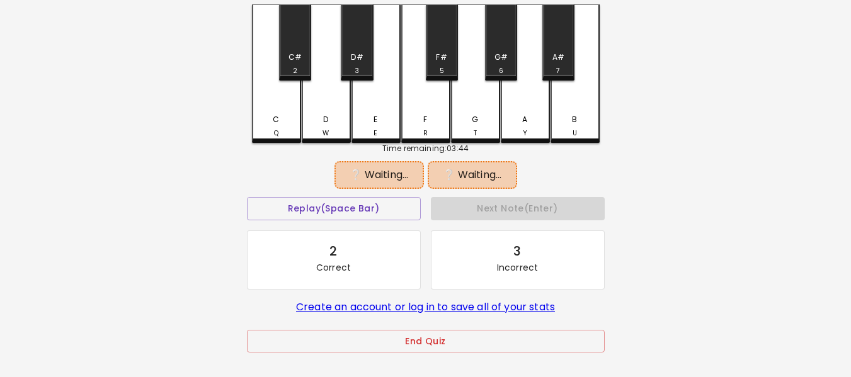
click at [483, 172] on div "❔ Waiting..." at bounding box center [472, 175] width 77 height 15
click at [428, 110] on div "F R" at bounding box center [425, 73] width 49 height 139
click at [430, 14] on div "F# 5" at bounding box center [442, 42] width 32 height 76
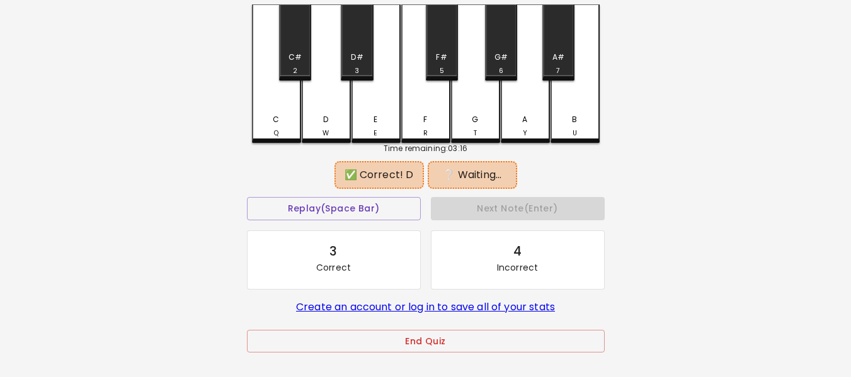
click at [195, 104] on div "🎹 PitchCraft About Badges Log In C Q C# 2 D W D# 3 E E F R F# 5 G T G# 6 A Y A#…" at bounding box center [425, 152] width 851 height 437
click at [496, 176] on div "❔ Waiting..." at bounding box center [472, 175] width 77 height 15
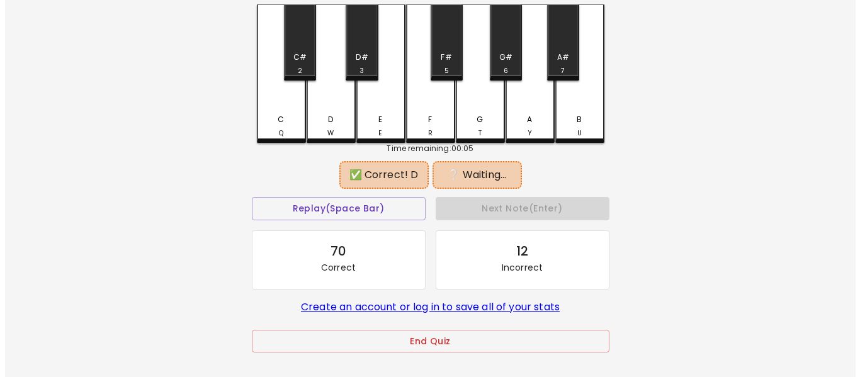
scroll to position [0, 0]
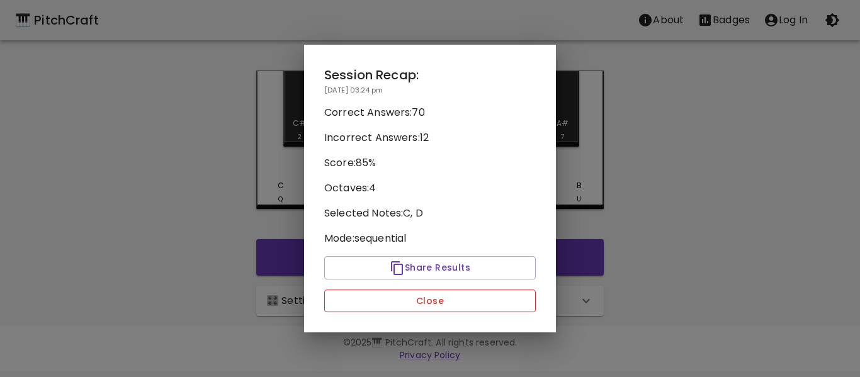
click at [440, 310] on button "Close" at bounding box center [430, 301] width 212 height 23
